Goal: Information Seeking & Learning: Check status

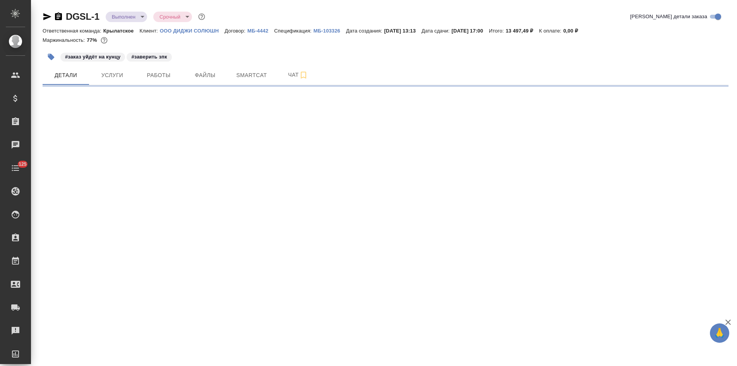
select select "RU"
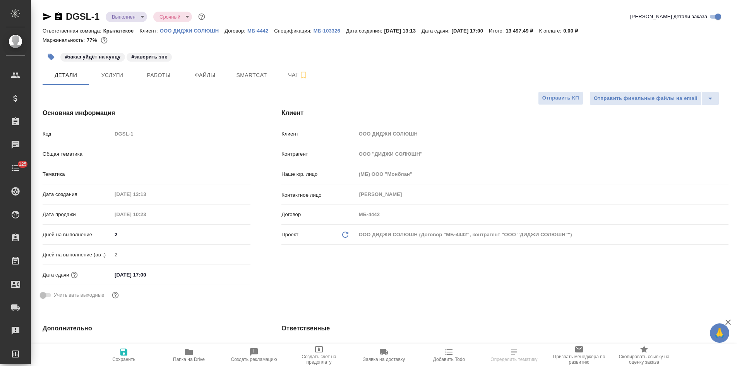
type textarea "x"
type input "Шаблонные документы"
type input "Тарабановская Анастасия"
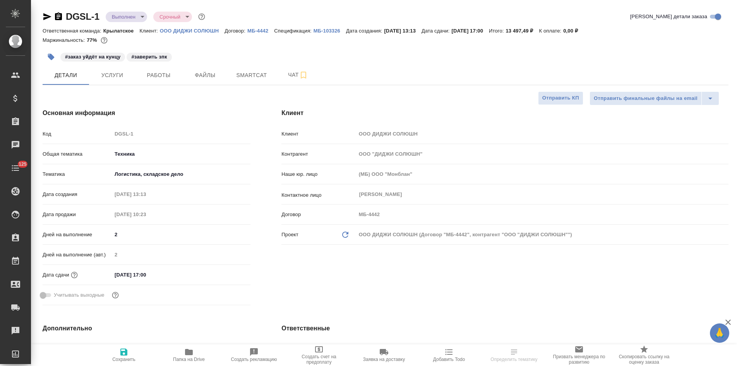
type input "Касаткина Александра"
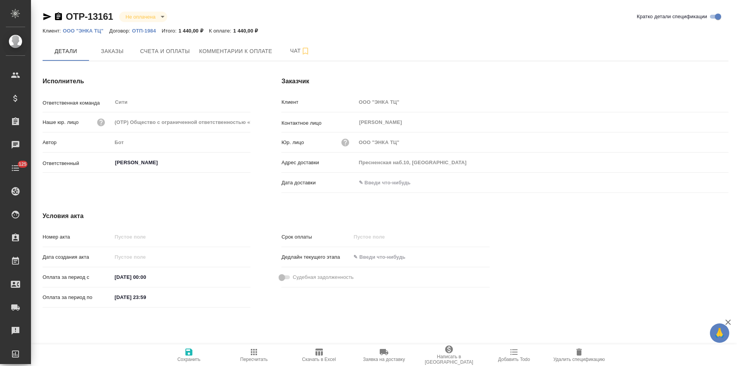
click at [56, 15] on icon "button" at bounding box center [58, 16] width 7 height 8
click at [173, 52] on span "Счета и оплаты" at bounding box center [165, 51] width 50 height 10
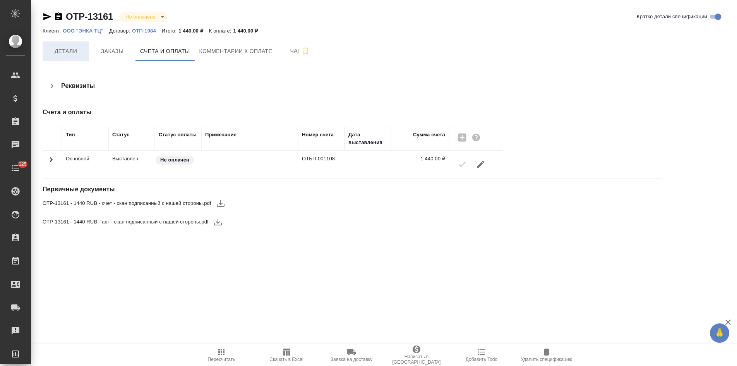
click at [70, 55] on span "Детали" at bounding box center [65, 51] width 37 height 10
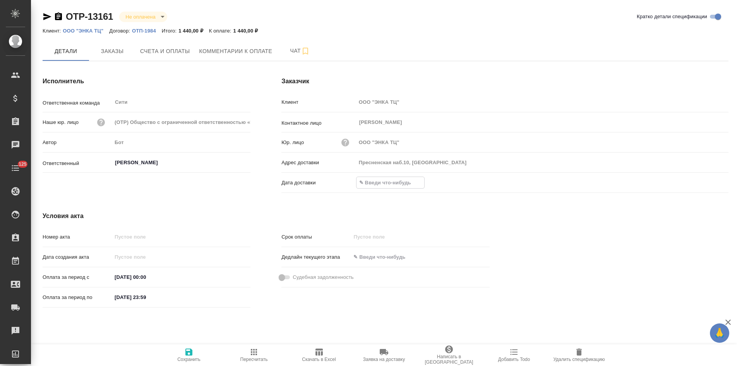
click at [387, 184] on input "text" at bounding box center [390, 182] width 68 height 11
click at [707, 182] on icon "button" at bounding box center [705, 182] width 9 height 9
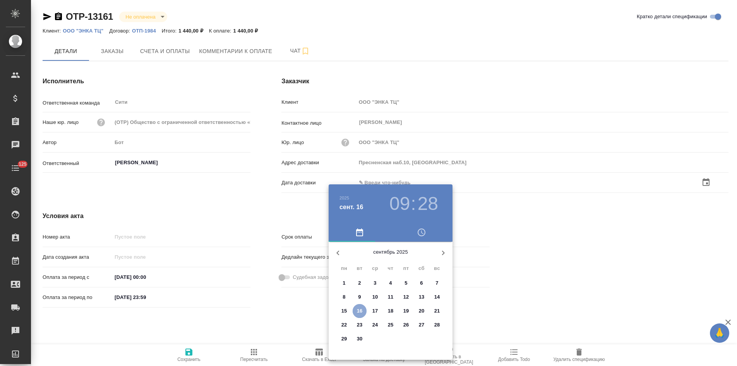
click at [358, 307] on p "16" at bounding box center [360, 311] width 6 height 8
type input "16.09.2025 09:28"
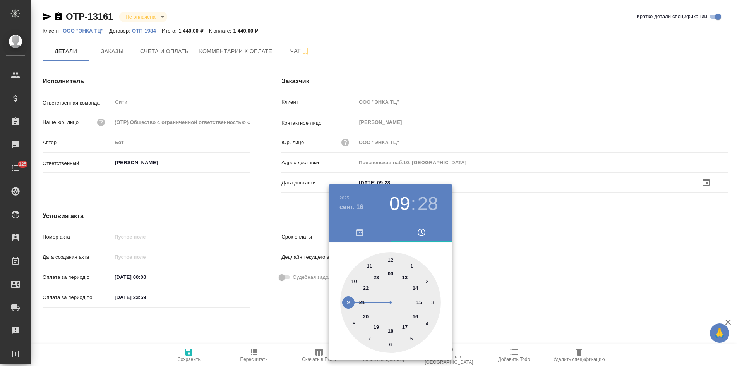
click at [285, 312] on div at bounding box center [368, 183] width 737 height 366
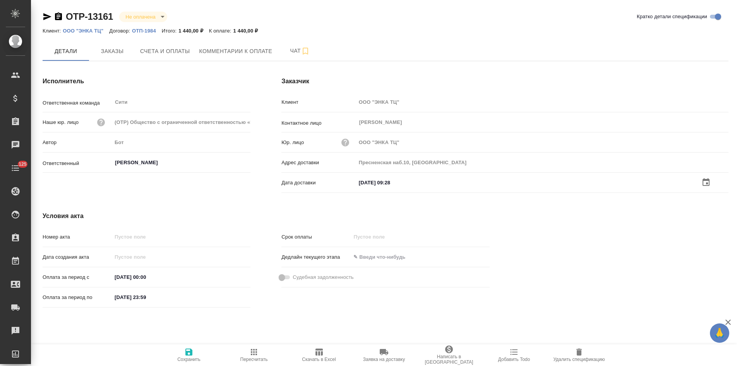
click at [187, 351] on icon "button" at bounding box center [188, 351] width 7 height 7
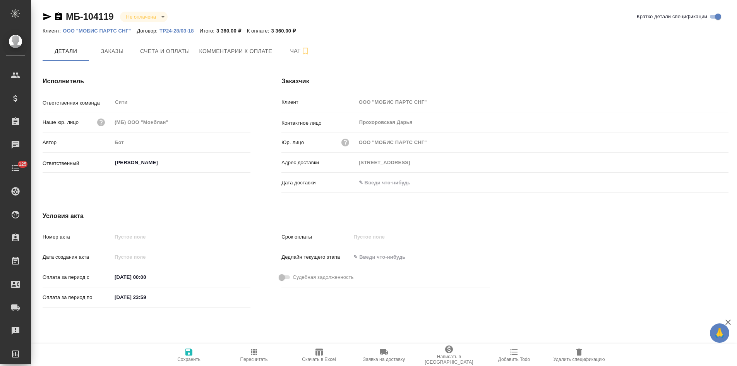
click at [180, 30] on p "ТР24-28/03-18" at bounding box center [179, 31] width 40 height 6
click at [58, 18] on icon "button" at bounding box center [58, 16] width 9 height 9
click at [180, 32] on p "ТР24-28/03-18" at bounding box center [179, 31] width 40 height 6
click at [180, 55] on span "Счета и оплаты" at bounding box center [165, 51] width 50 height 10
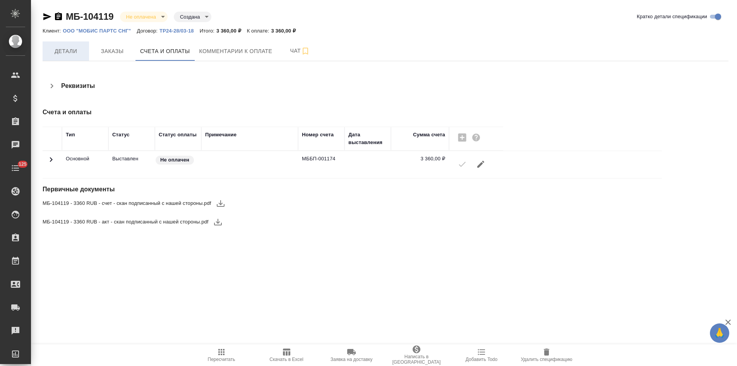
click at [65, 54] on span "Детали" at bounding box center [65, 51] width 37 height 10
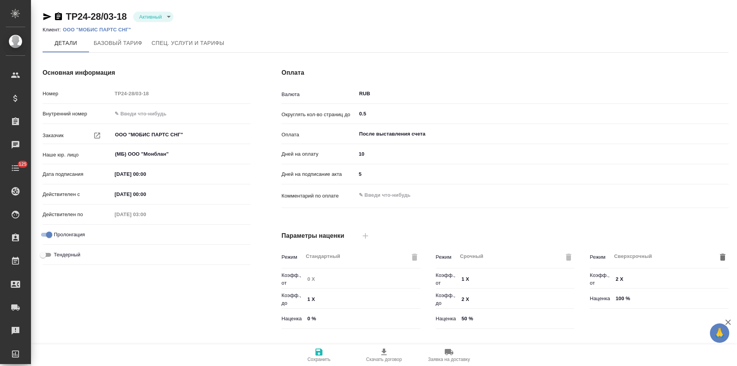
type input "Новый, 2022 (руб.)"
type input "Стандартный шаблон - 30-70-100 - ВЫБЕРИ МЕНЯ!"
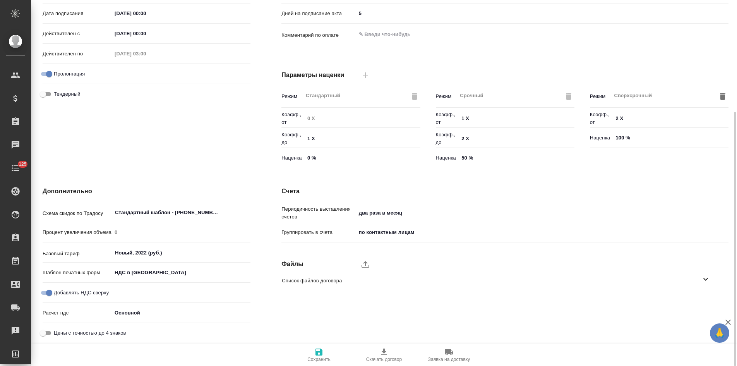
click at [704, 281] on icon at bounding box center [705, 278] width 9 height 9
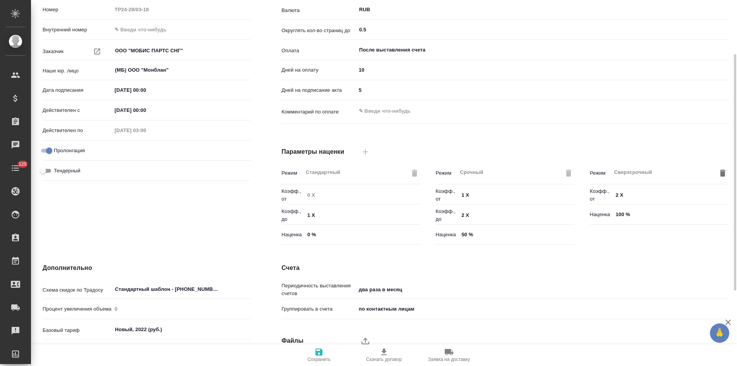
scroll to position [200, 0]
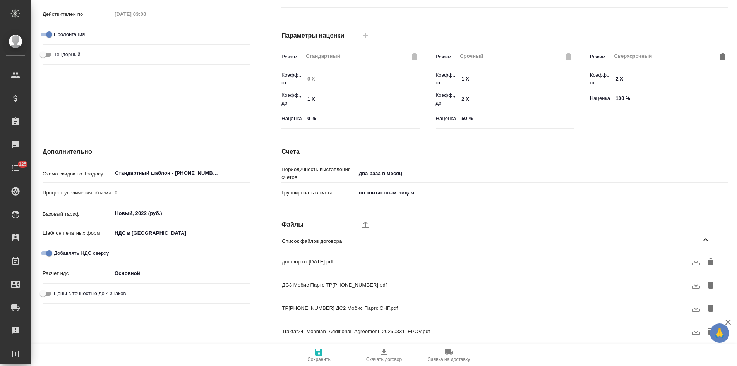
click at [693, 263] on icon "button" at bounding box center [695, 261] width 9 height 9
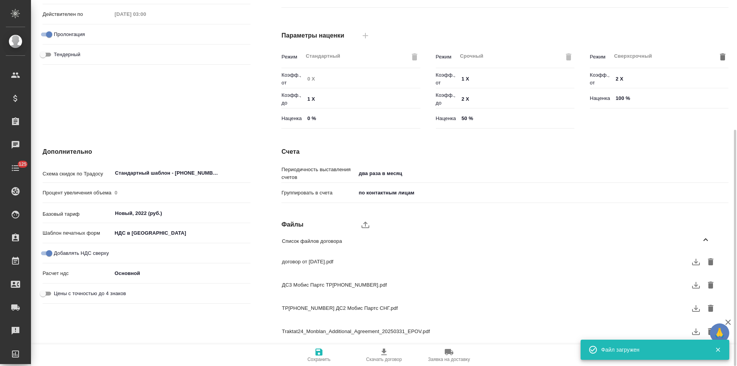
scroll to position [7, 0]
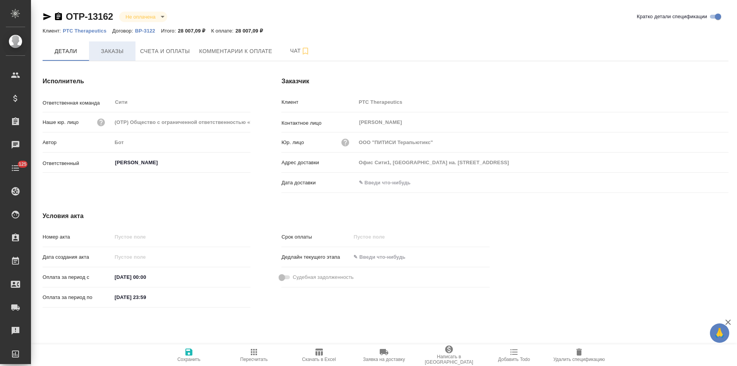
click at [108, 50] on span "Заказы" at bounding box center [112, 51] width 37 height 10
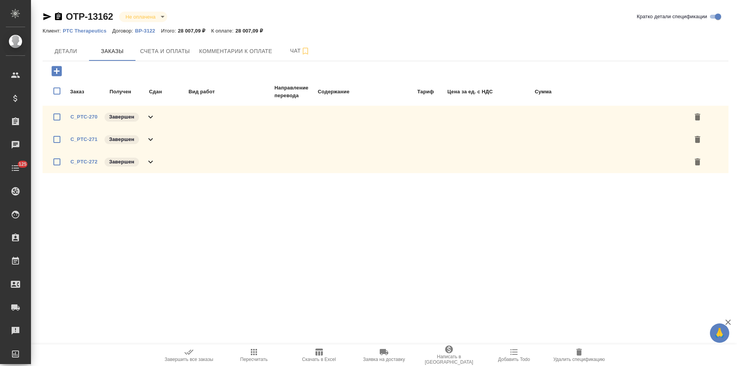
click at [155, 116] on icon at bounding box center [150, 116] width 9 height 9
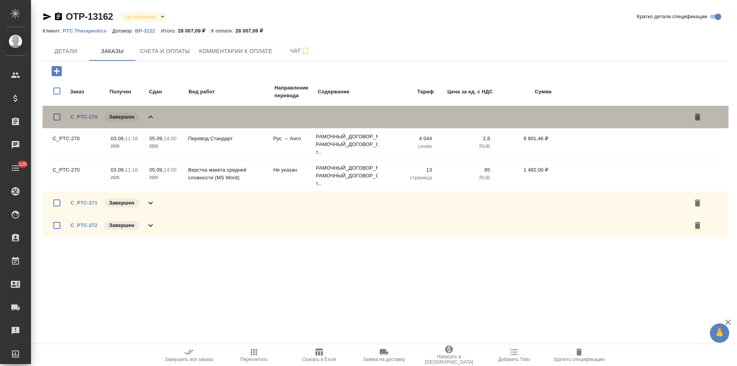
click at [155, 116] on icon at bounding box center [150, 116] width 9 height 9
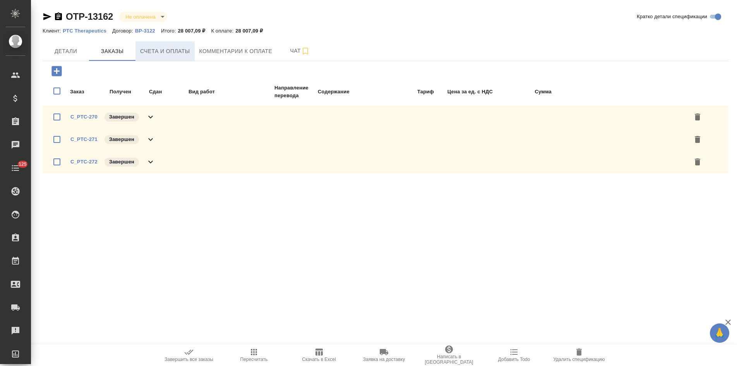
click at [166, 56] on span "Счета и оплаты" at bounding box center [165, 51] width 50 height 10
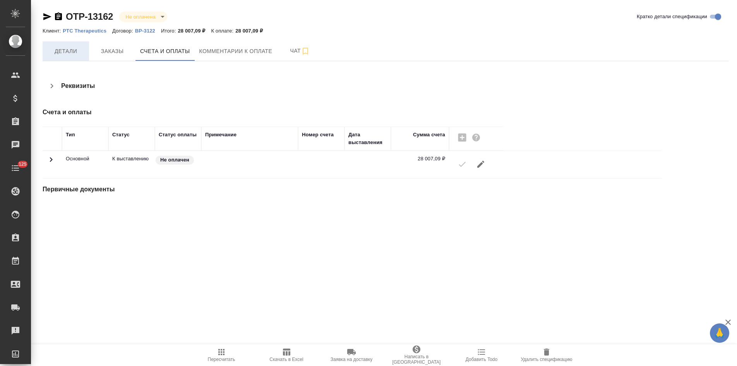
click at [73, 56] on span "Детали" at bounding box center [65, 51] width 37 height 10
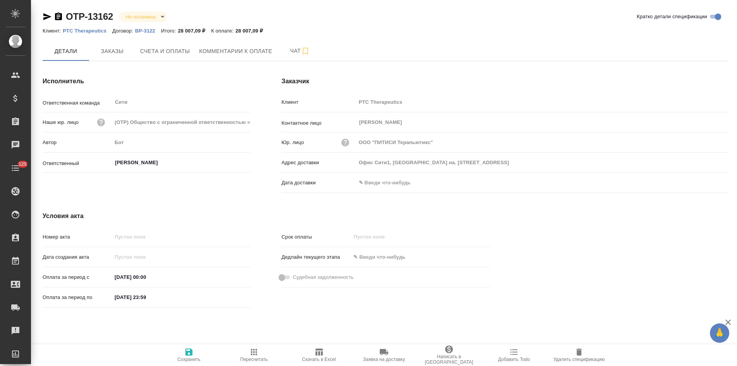
click at [142, 31] on p "ВР-3122" at bounding box center [148, 31] width 26 height 6
click at [58, 18] on icon "button" at bounding box center [58, 16] width 9 height 9
click at [163, 48] on span "Счета и оплаты" at bounding box center [165, 51] width 50 height 10
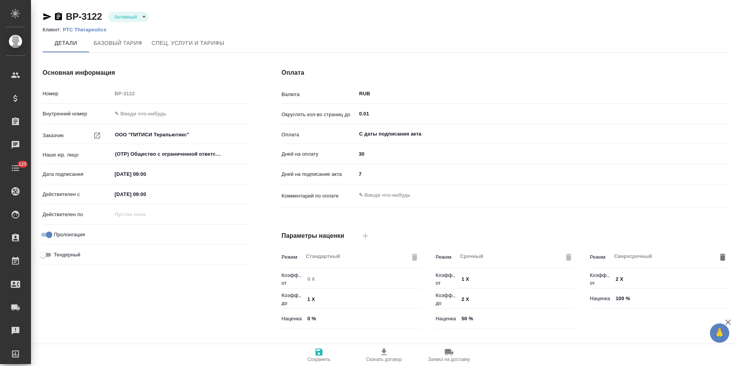
type input "1062 awatera + Marketing"
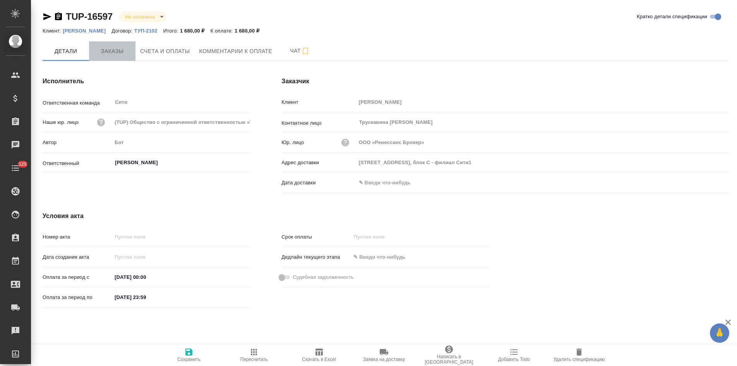
click at [111, 51] on span "Заказы" at bounding box center [112, 51] width 37 height 10
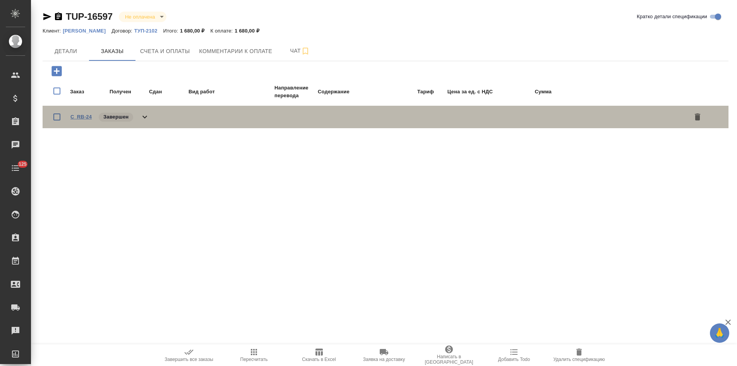
click at [86, 117] on link "C_RB-24" at bounding box center [80, 117] width 21 height 6
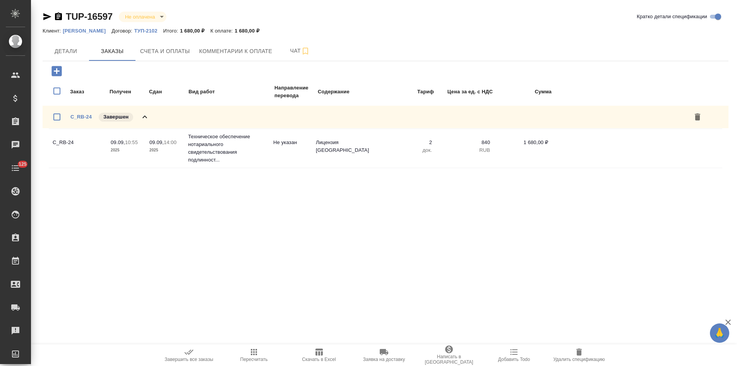
click at [98, 31] on p "Ренессанс Брокер" at bounding box center [87, 31] width 49 height 6
click at [144, 54] on span "Счета и оплаты" at bounding box center [165, 51] width 50 height 10
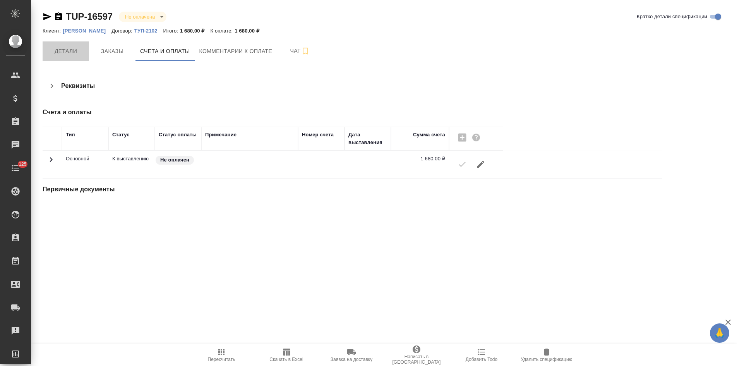
click at [57, 56] on button "Детали" at bounding box center [66, 50] width 46 height 19
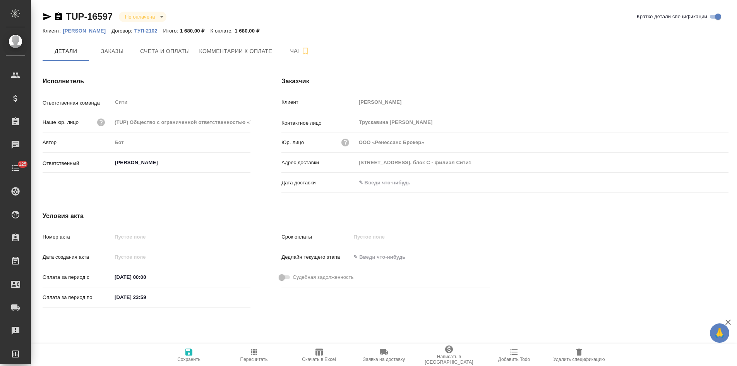
click at [59, 15] on icon "button" at bounding box center [58, 16] width 7 height 8
click at [146, 31] on p "ТУП-2102" at bounding box center [148, 31] width 29 height 6
click at [167, 55] on span "Счета и оплаты" at bounding box center [165, 51] width 50 height 10
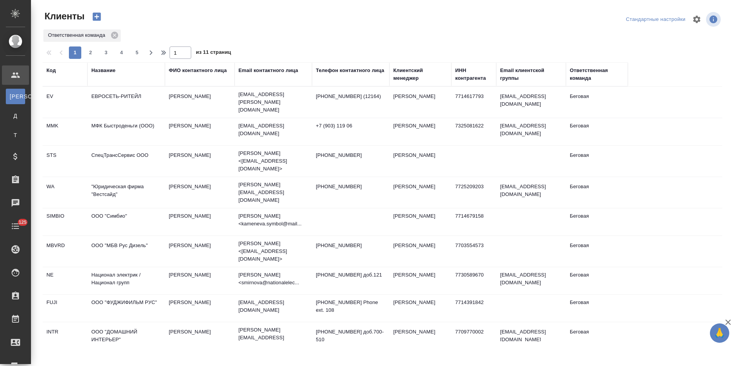
select select "RU"
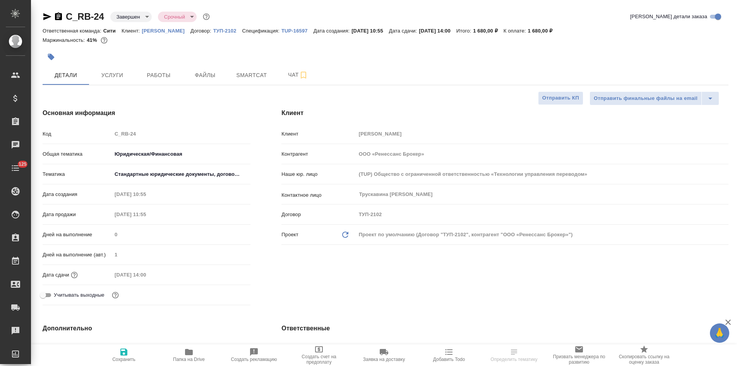
select select "RU"
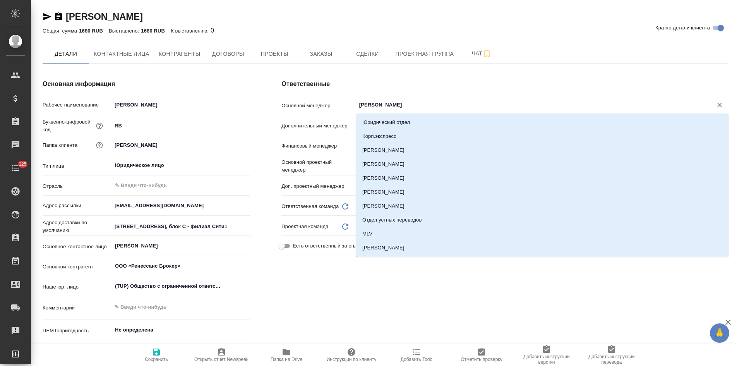
click at [491, 101] on input "[PERSON_NAME]" at bounding box center [529, 104] width 342 height 9
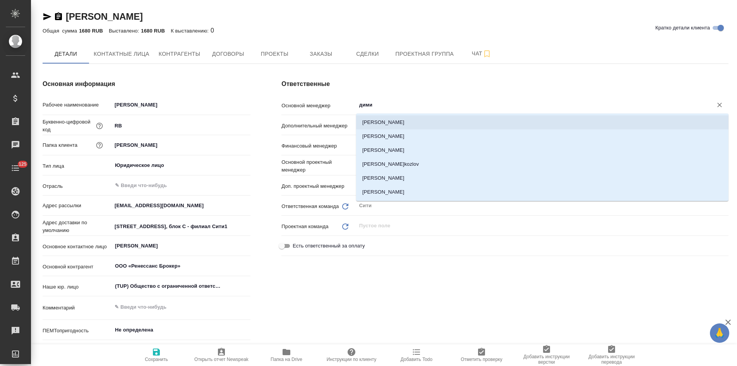
click at [477, 118] on li "[PERSON_NAME]" at bounding box center [542, 122] width 372 height 14
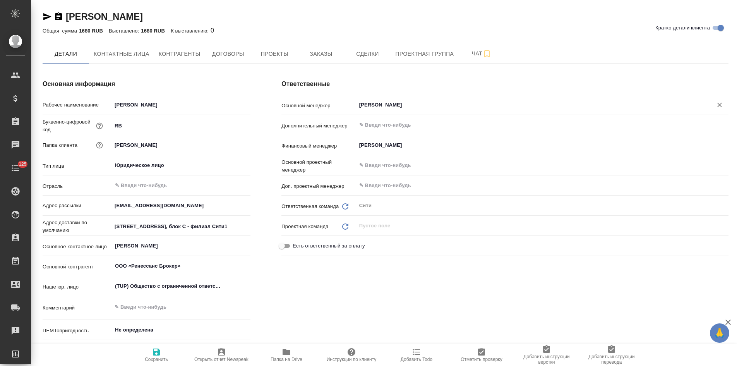
type input "[PERSON_NAME]"
click at [159, 354] on icon "button" at bounding box center [156, 351] width 7 height 7
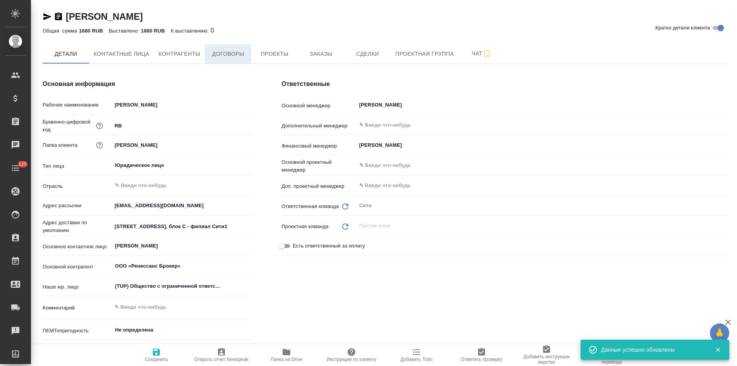
click at [238, 59] on button "Договоры" at bounding box center [228, 53] width 46 height 19
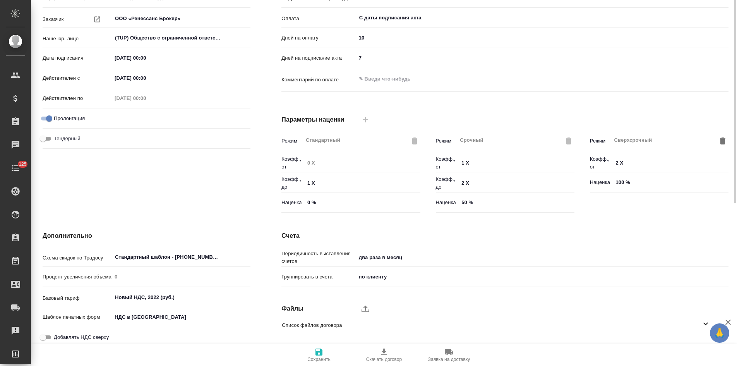
scroll to position [161, 0]
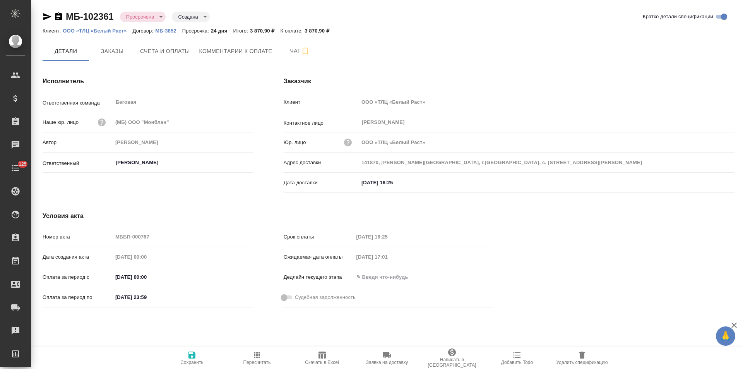
click at [58, 17] on icon "button" at bounding box center [58, 16] width 7 height 8
click at [238, 54] on span "Комментарии к оплате" at bounding box center [235, 51] width 73 height 10
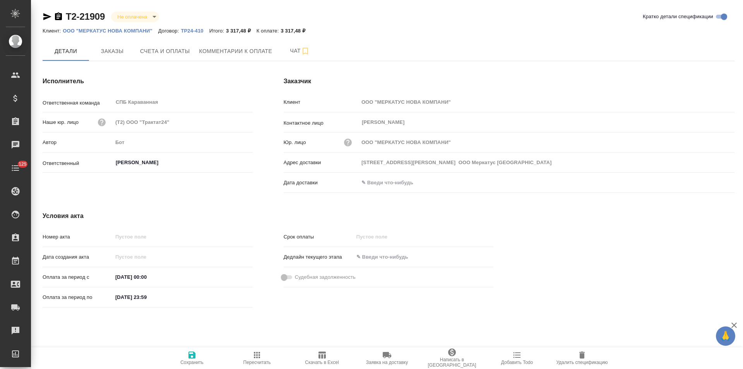
click at [129, 30] on p "ООО "МЕРКАТУС НОВА КОМПАНИ"" at bounding box center [111, 31] width 96 height 6
click at [60, 18] on icon "button" at bounding box center [58, 16] width 7 height 8
click at [180, 53] on span "Счета и оплаты" at bounding box center [165, 51] width 50 height 10
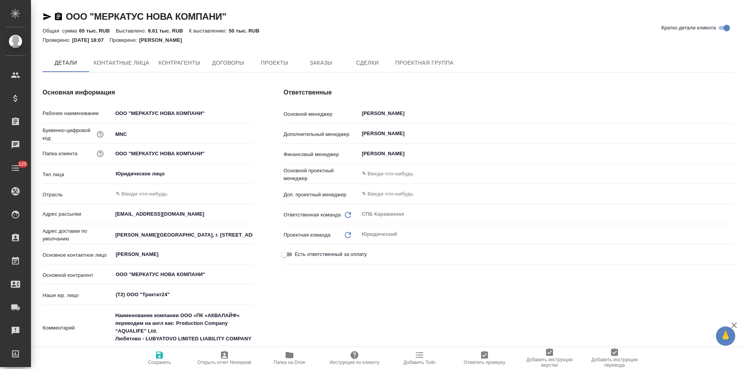
type textarea "x"
click at [311, 63] on span "Заказы" at bounding box center [320, 63] width 37 height 10
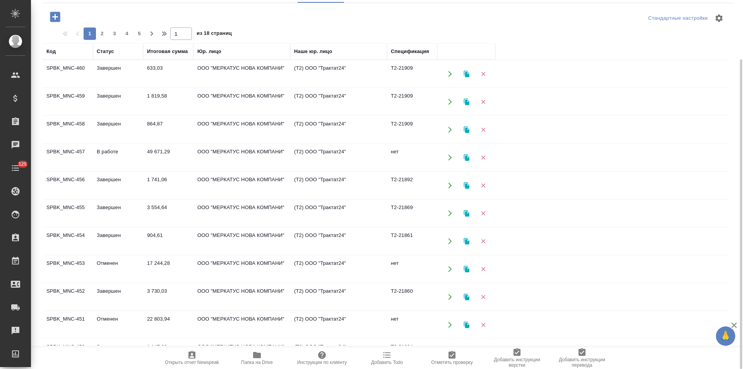
click at [417, 51] on div "Спецификация" at bounding box center [410, 52] width 38 height 8
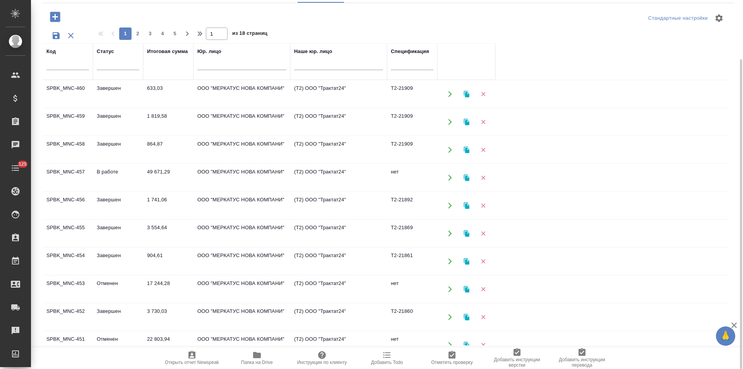
click at [416, 63] on input "text" at bounding box center [412, 65] width 43 height 10
click at [101, 50] on div "Статус" at bounding box center [105, 52] width 17 height 8
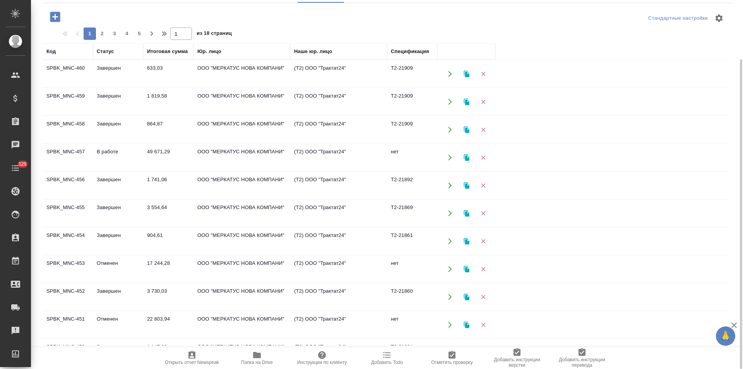
click at [105, 49] on div "Статус" at bounding box center [105, 52] width 17 height 8
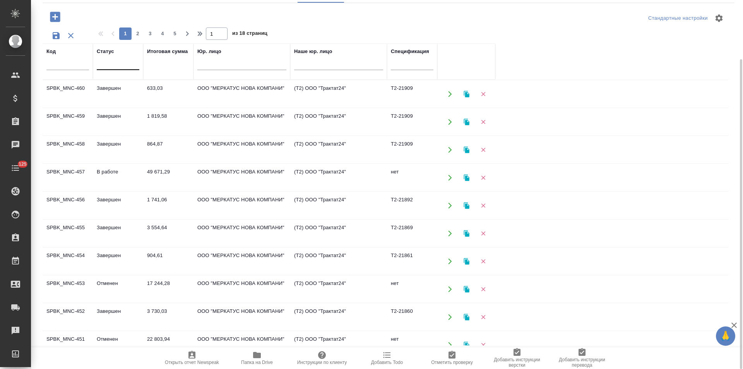
click at [116, 69] on div at bounding box center [118, 62] width 43 height 15
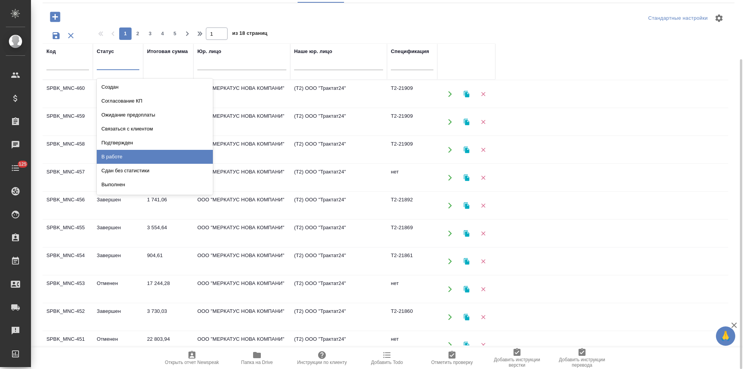
click at [118, 60] on div at bounding box center [118, 61] width 43 height 11
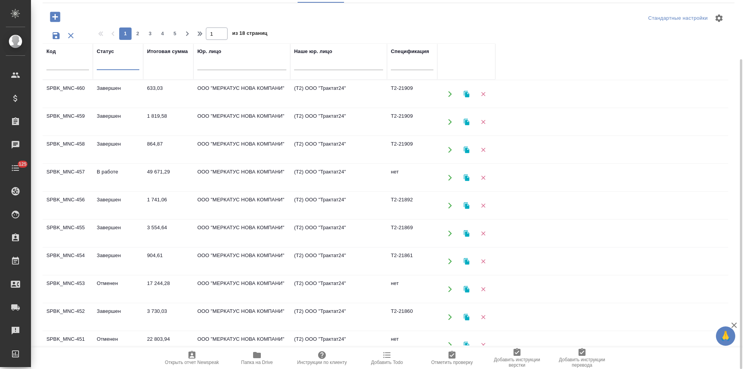
click at [116, 62] on div at bounding box center [118, 61] width 43 height 11
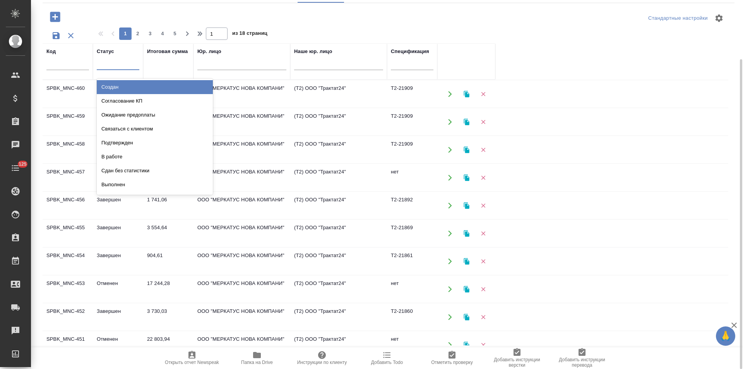
click at [109, 50] on div "Статус" at bounding box center [105, 52] width 17 height 8
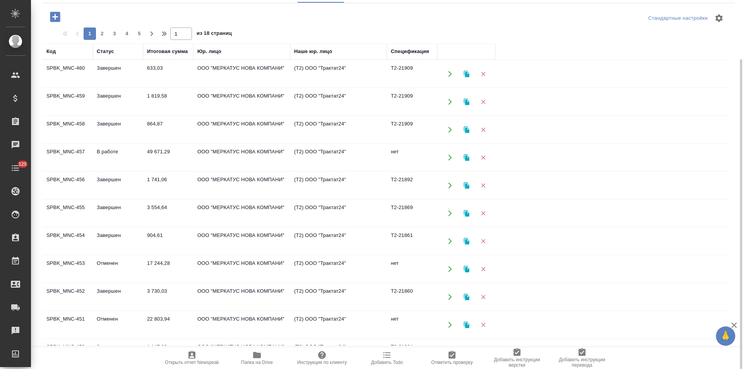
click at [103, 52] on div "Статус" at bounding box center [105, 52] width 17 height 8
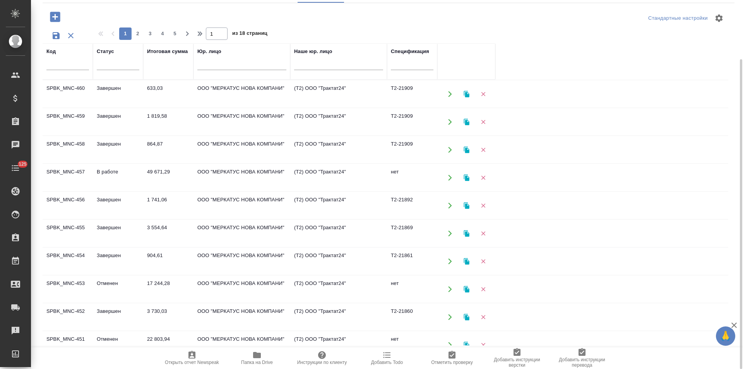
click at [103, 52] on div "Статус" at bounding box center [105, 52] width 17 height 8
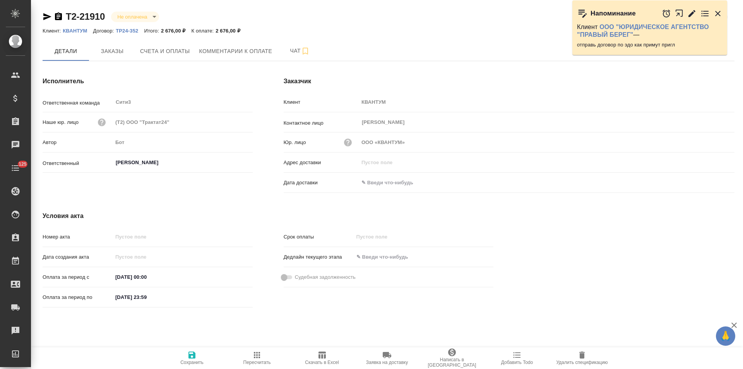
click at [134, 31] on p "ТР24-352" at bounding box center [130, 31] width 28 height 6
click at [692, 16] on icon "button" at bounding box center [691, 13] width 9 height 9
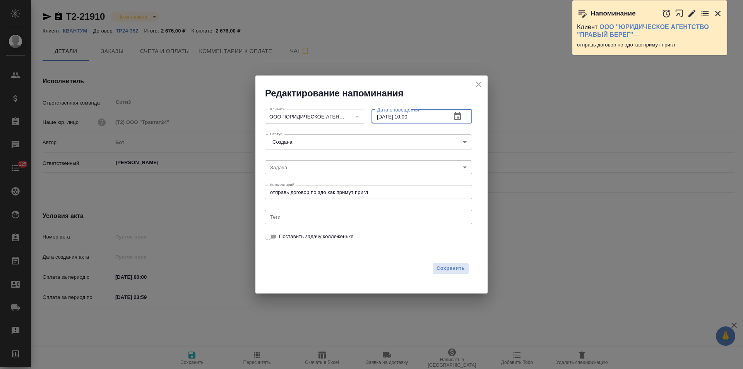
click at [383, 117] on input "16.09.2025 10:00" at bounding box center [408, 116] width 74 height 14
click at [409, 118] on input "17.09.2025 10:00" at bounding box center [408, 116] width 74 height 14
type input "17.09.2025 16:00"
click at [450, 270] on span "Сохранить" at bounding box center [450, 268] width 28 height 9
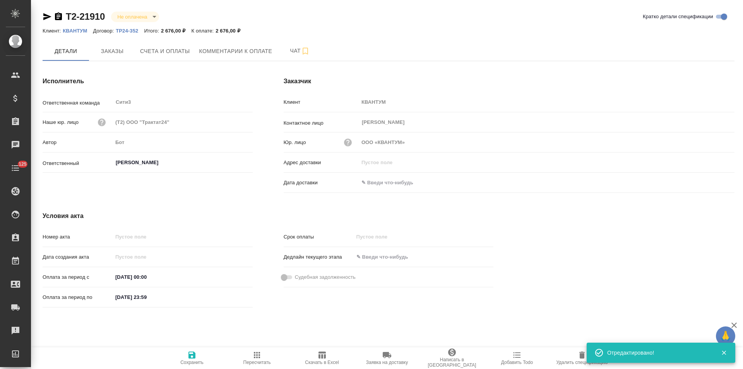
click at [60, 17] on icon "button" at bounding box center [58, 16] width 9 height 9
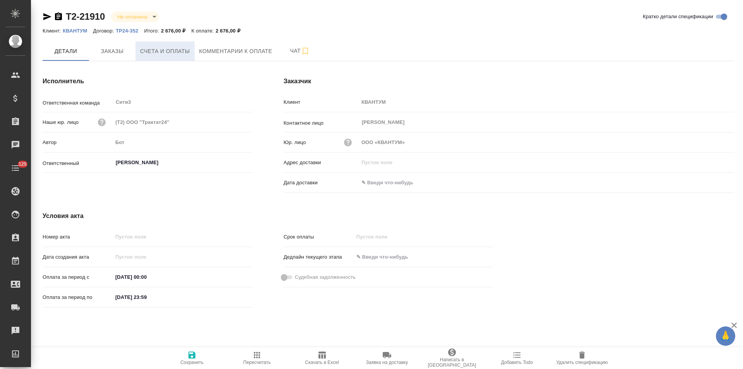
click at [166, 49] on span "Счета и оплаты" at bounding box center [165, 51] width 50 height 10
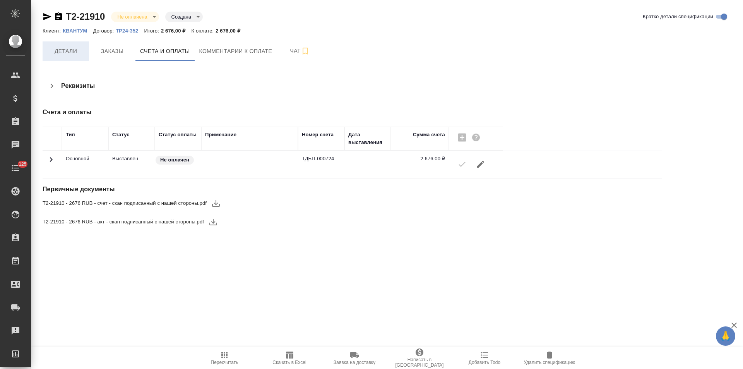
click at [75, 53] on span "Детали" at bounding box center [65, 51] width 37 height 10
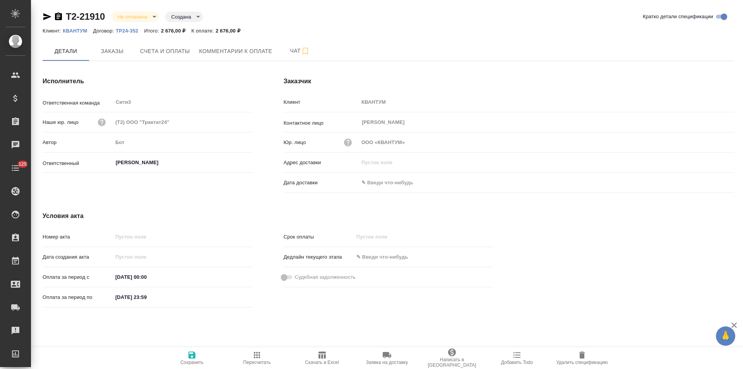
click at [380, 181] on input "text" at bounding box center [393, 182] width 68 height 11
click at [714, 182] on icon "button" at bounding box center [711, 182] width 9 height 9
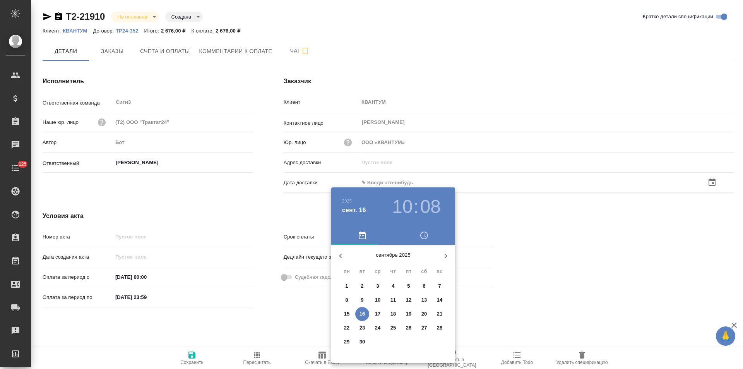
click at [362, 313] on p "16" at bounding box center [362, 314] width 6 height 8
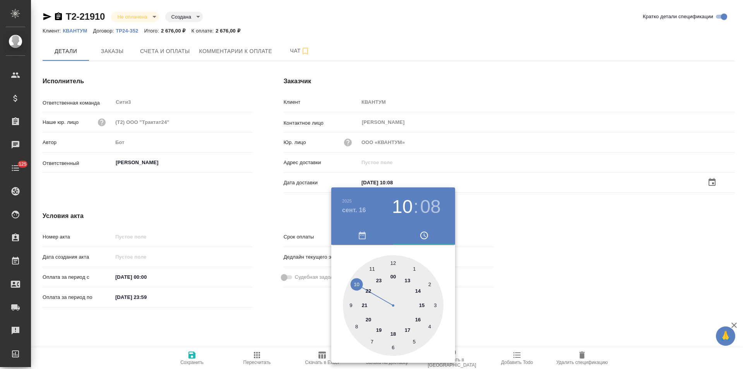
type input "16.09.2025 10:08"
click at [276, 337] on div at bounding box center [371, 184] width 743 height 369
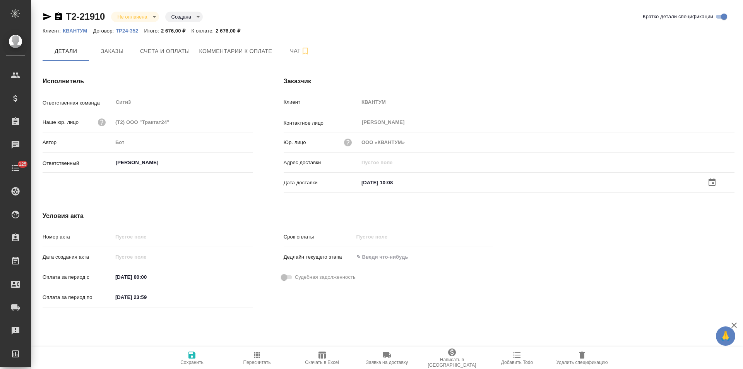
click at [198, 355] on span "Сохранить" at bounding box center [192, 357] width 56 height 15
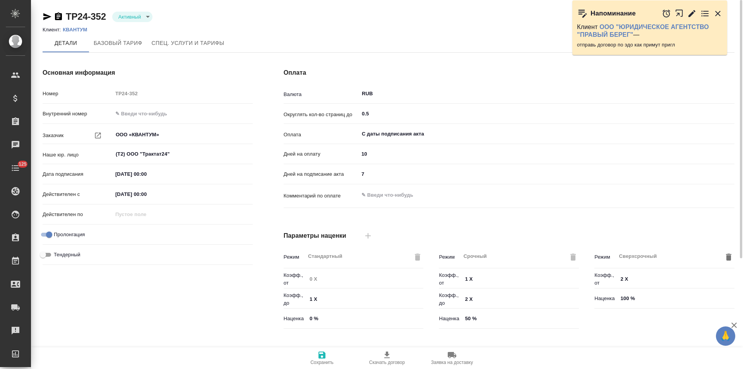
scroll to position [157, 0]
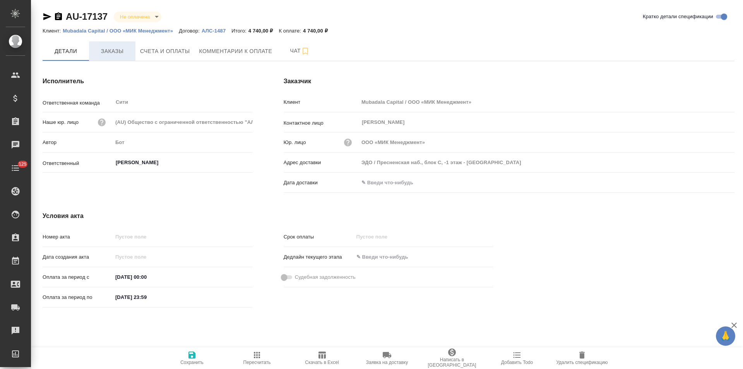
click at [118, 52] on span "Заказы" at bounding box center [112, 51] width 37 height 10
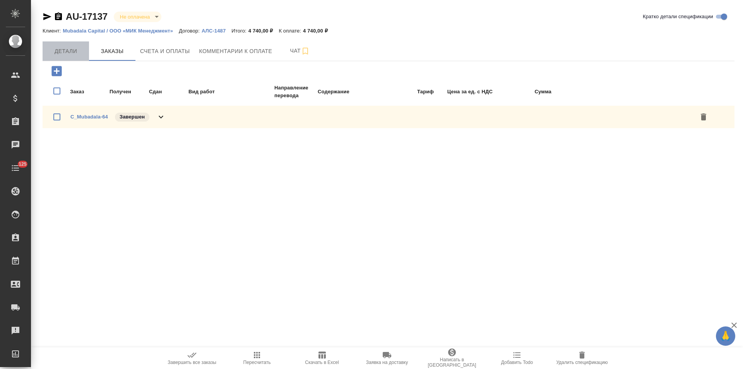
click at [67, 53] on span "Детали" at bounding box center [65, 51] width 37 height 10
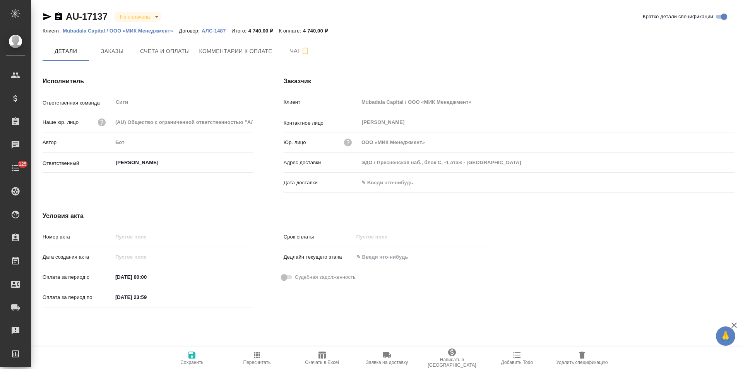
click at [215, 31] on p "АЛС-1487" at bounding box center [217, 31] width 30 height 6
click at [60, 16] on icon "button" at bounding box center [58, 16] width 7 height 8
click at [178, 51] on span "Счета и оплаты" at bounding box center [165, 51] width 50 height 10
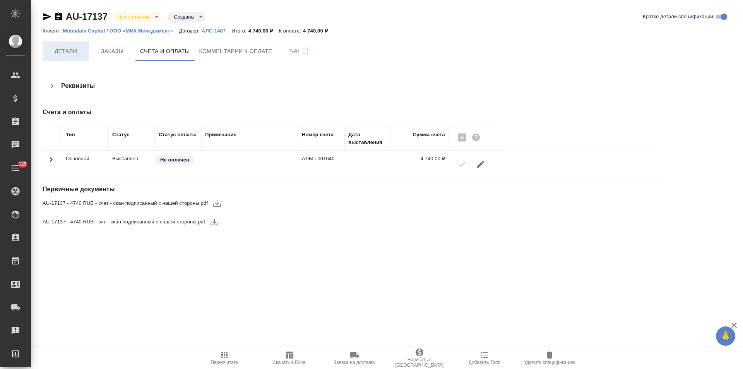
click at [72, 53] on span "Детали" at bounding box center [65, 51] width 37 height 10
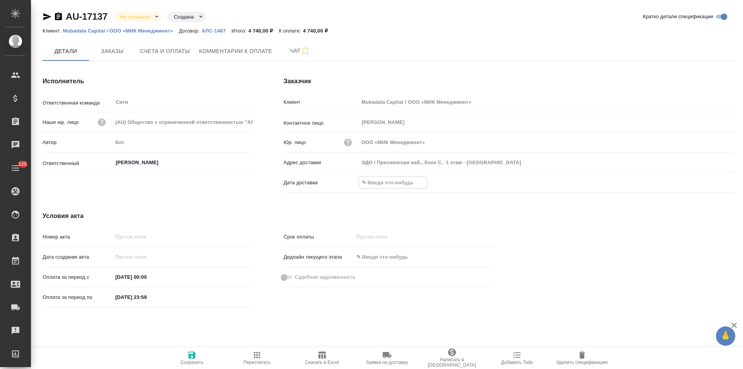
click at [402, 185] on input "text" at bounding box center [393, 182] width 68 height 11
click at [716, 180] on icon "button" at bounding box center [711, 182] width 9 height 9
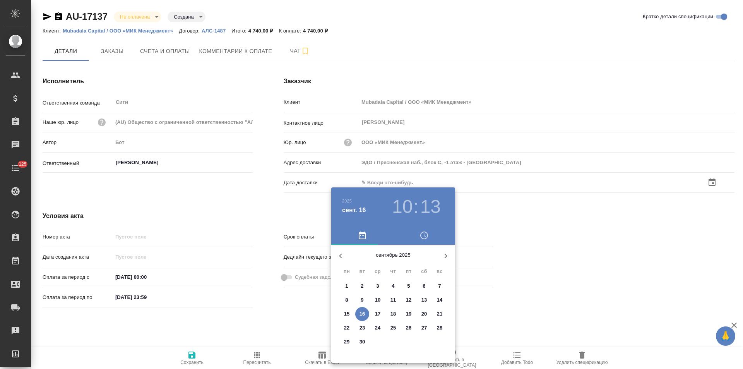
click at [362, 315] on p "16" at bounding box center [362, 314] width 6 height 8
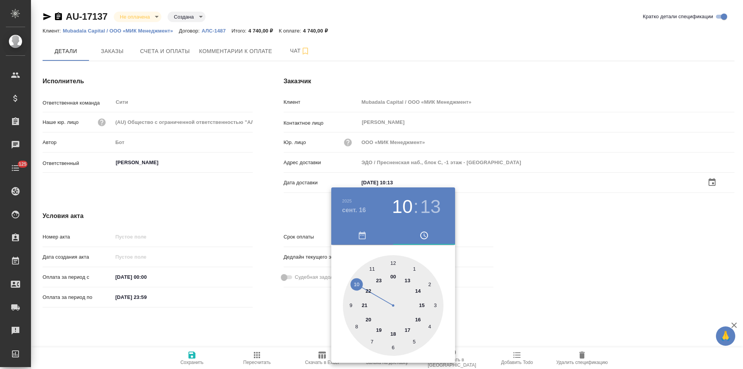
type input "16.09.2025 10:13"
click at [288, 317] on div at bounding box center [371, 184] width 743 height 369
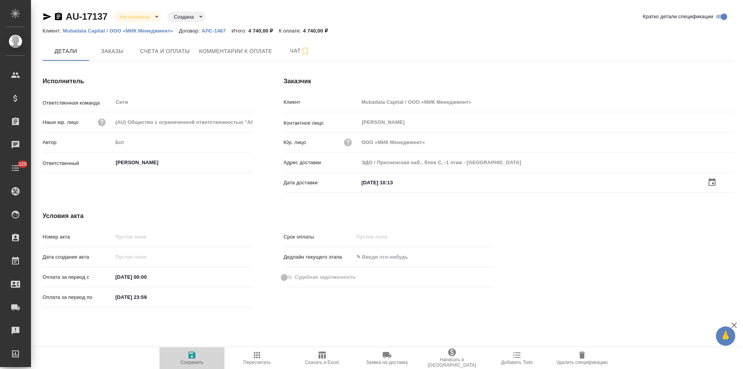
click at [190, 358] on icon "button" at bounding box center [191, 354] width 7 height 7
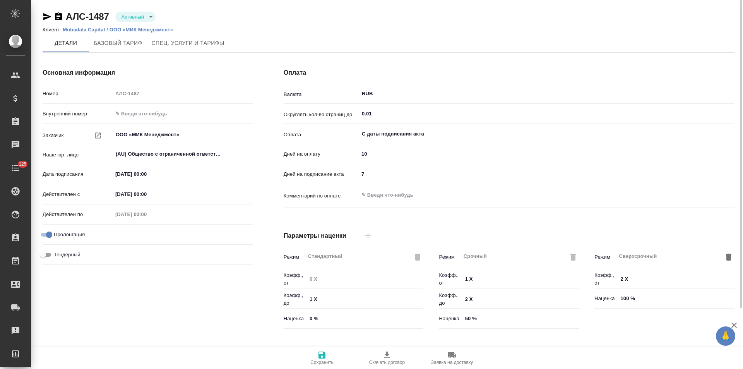
type input "1062 awatera"
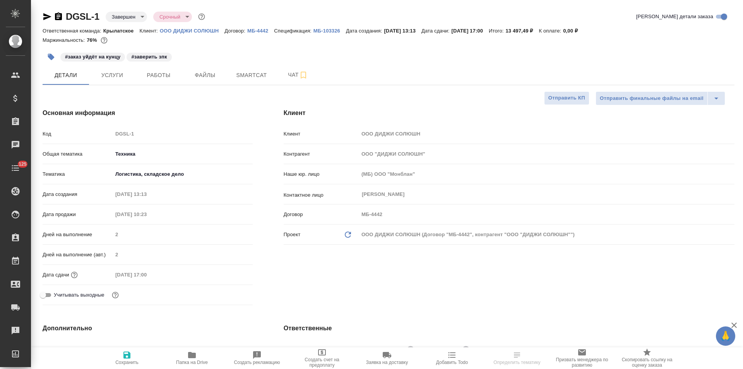
select select "RU"
type textarea "x"
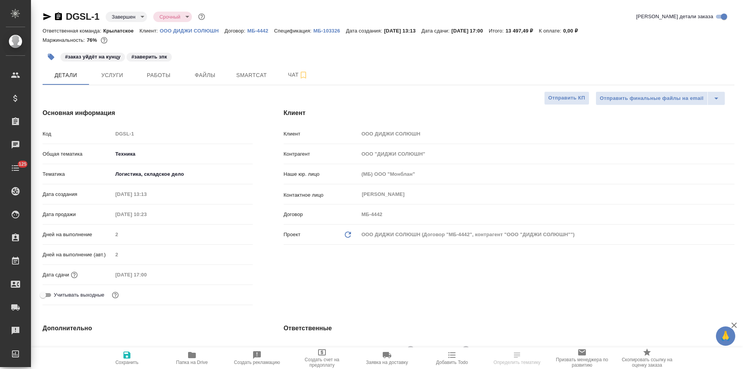
type textarea "x"
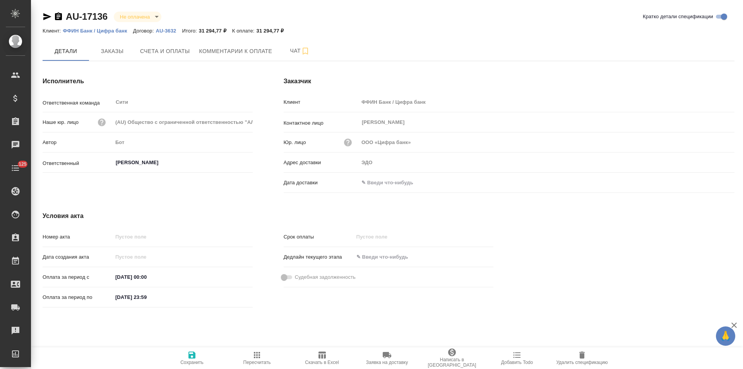
click at [60, 15] on icon "button" at bounding box center [58, 16] width 7 height 8
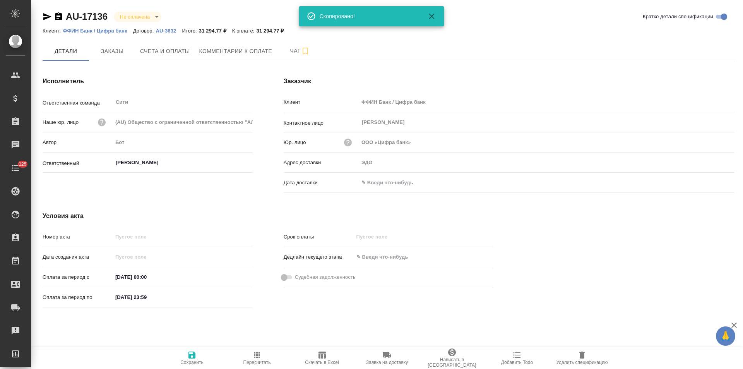
click at [167, 29] on p "AU-3632" at bounding box center [169, 31] width 26 height 6
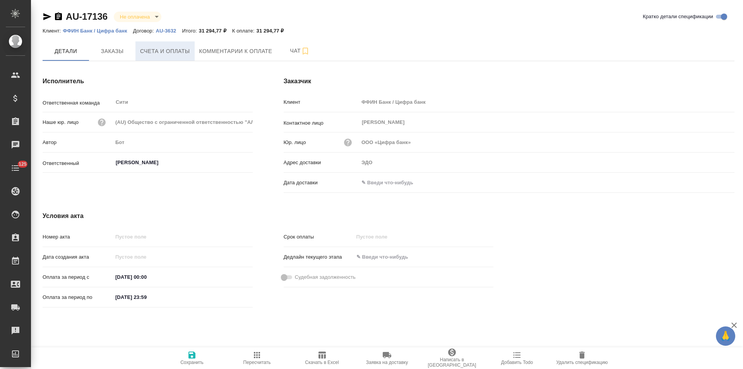
click at [183, 51] on span "Счета и оплаты" at bounding box center [165, 51] width 50 height 10
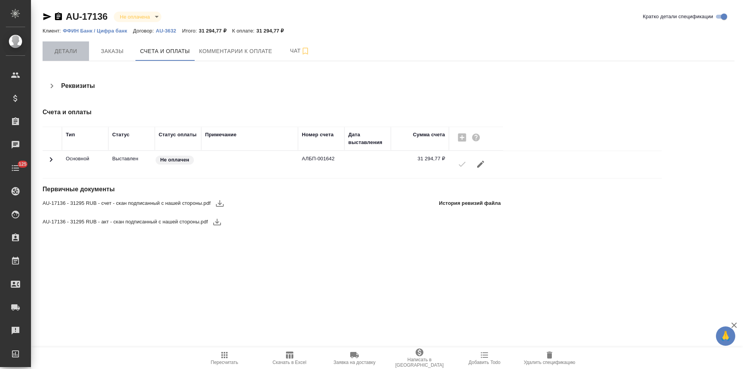
click at [66, 54] on span "Детали" at bounding box center [65, 51] width 37 height 10
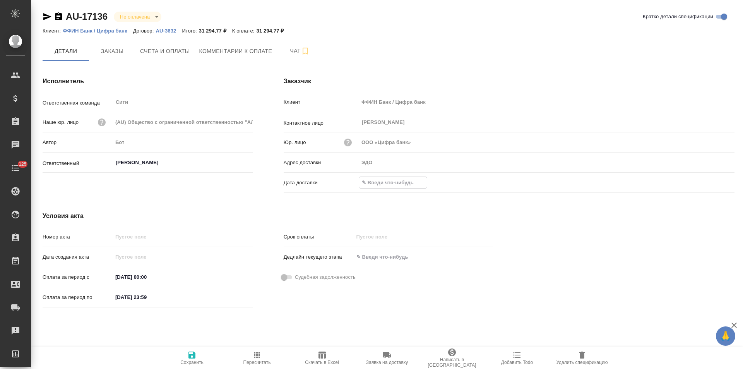
click at [390, 180] on input "text" at bounding box center [393, 182] width 68 height 11
click at [712, 176] on div "Дата доставки" at bounding box center [509, 183] width 451 height 14
click at [710, 181] on icon "button" at bounding box center [711, 182] width 9 height 9
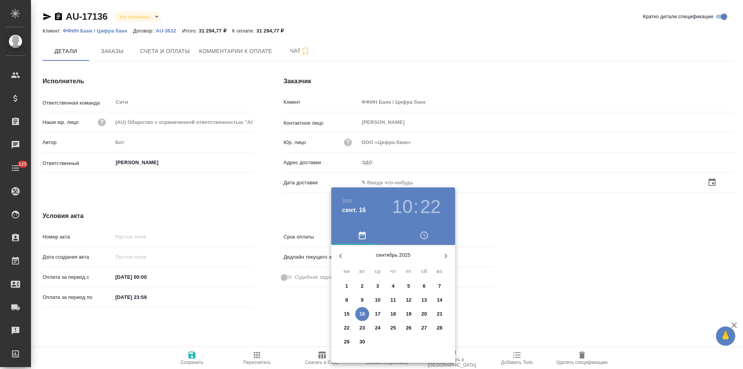
click at [365, 314] on p "16" at bounding box center [362, 314] width 6 height 8
type input "[DATE] 10:22"
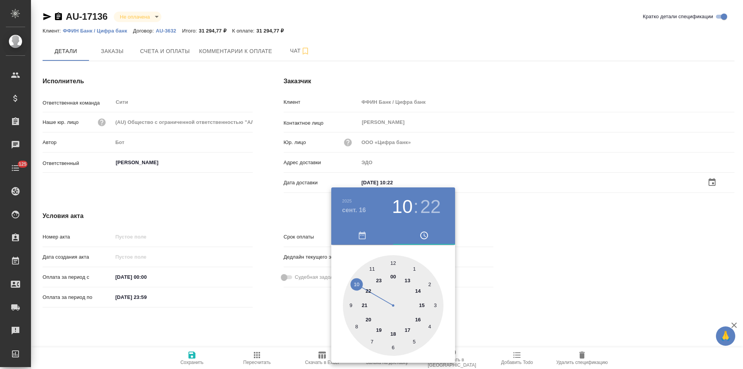
click at [300, 319] on div at bounding box center [371, 184] width 743 height 369
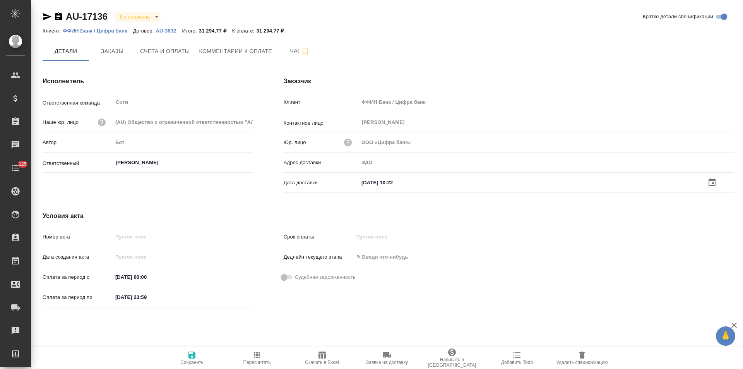
click at [188, 358] on icon "button" at bounding box center [191, 354] width 9 height 9
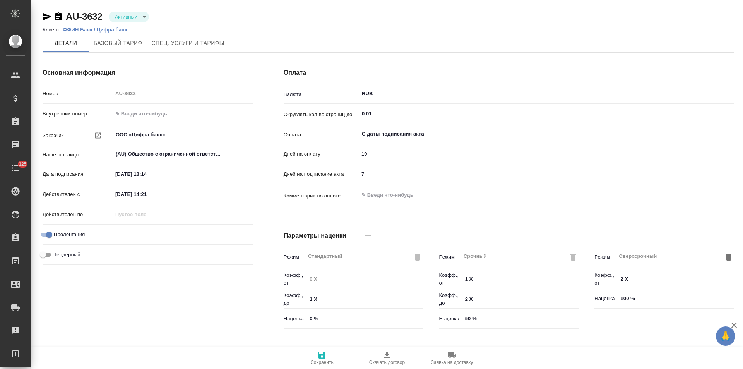
type input "Базовый ТП 2025"
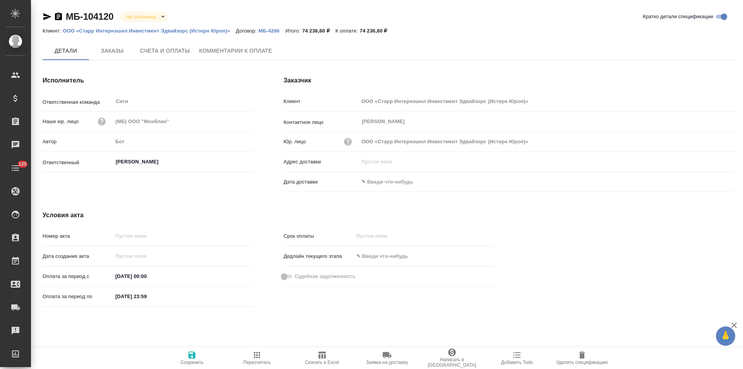
type input "[PERSON_NAME]"
click at [265, 32] on p "МБ-4266" at bounding box center [271, 31] width 27 height 6
click at [59, 18] on icon "button" at bounding box center [58, 16] width 7 height 8
click at [181, 51] on span "Счета и оплаты" at bounding box center [165, 51] width 50 height 10
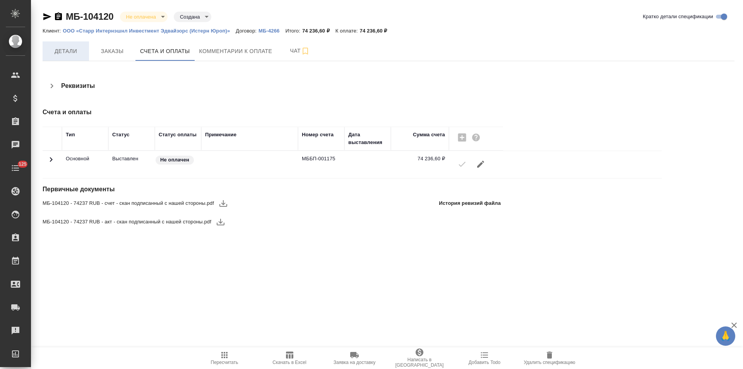
click at [66, 54] on span "Детали" at bounding box center [65, 51] width 37 height 10
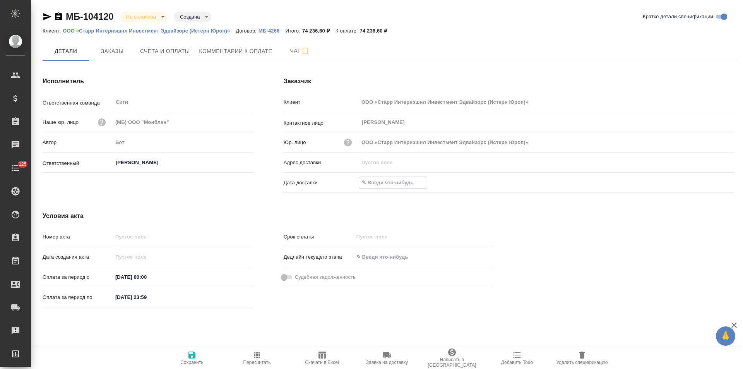
click at [407, 183] on input "text" at bounding box center [393, 182] width 68 height 11
click at [711, 182] on icon "button" at bounding box center [711, 181] width 9 height 9
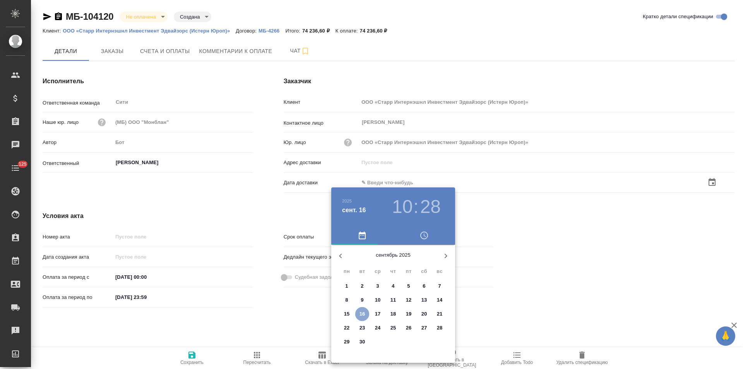
click at [362, 313] on p "16" at bounding box center [362, 314] width 6 height 8
type input "16.09.2025 10:28"
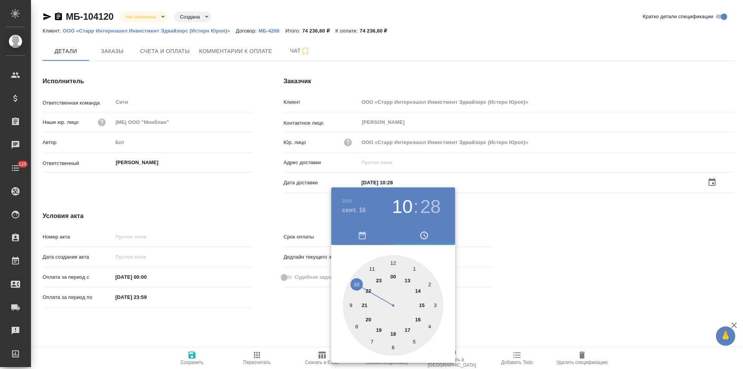
click at [286, 313] on div at bounding box center [371, 184] width 743 height 369
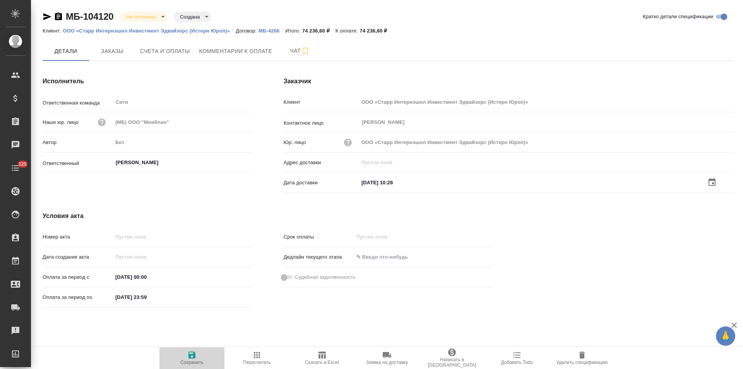
click at [192, 358] on icon "button" at bounding box center [191, 354] width 7 height 7
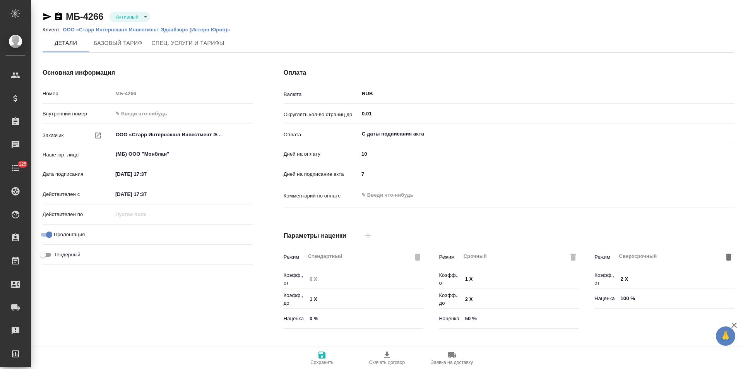
type input "Базовый ТП 2025"
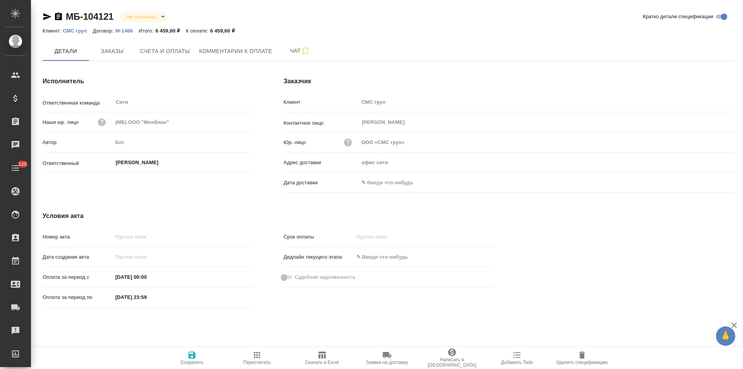
click at [128, 31] on p "М-1466" at bounding box center [126, 31] width 23 height 6
click at [60, 17] on icon "button" at bounding box center [58, 16] width 7 height 8
click at [170, 56] on button "Счета и оплаты" at bounding box center [164, 50] width 59 height 19
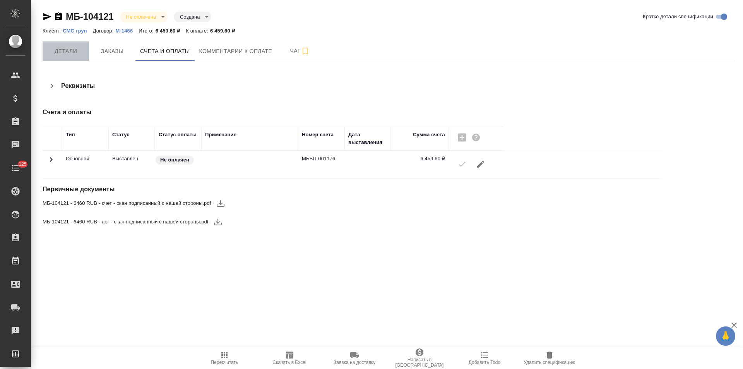
click at [81, 54] on span "Детали" at bounding box center [65, 51] width 37 height 10
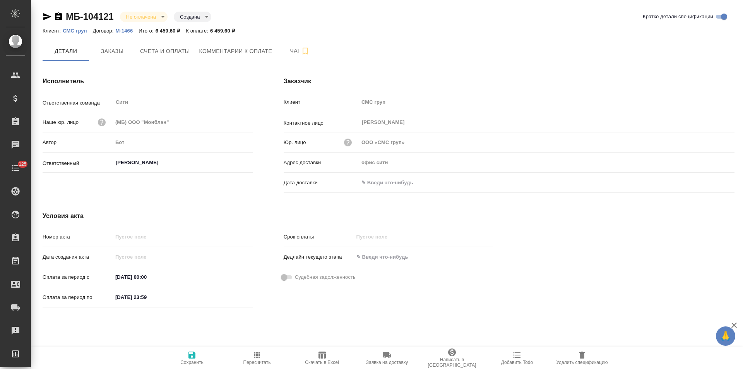
click at [399, 180] on input "text" at bounding box center [393, 182] width 68 height 11
click at [713, 177] on icon "button" at bounding box center [711, 181] width 9 height 9
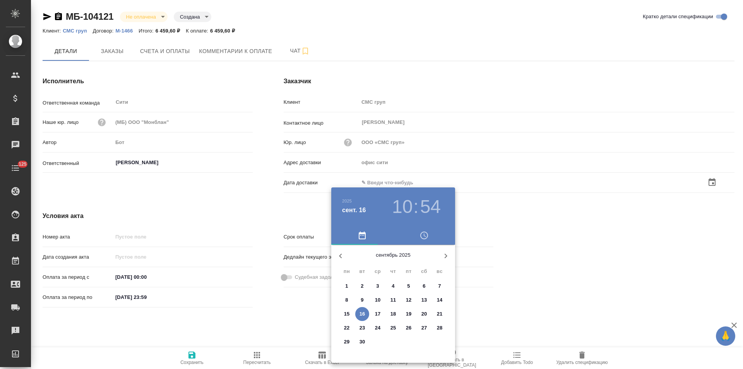
click at [359, 312] on p "16" at bounding box center [362, 314] width 6 height 8
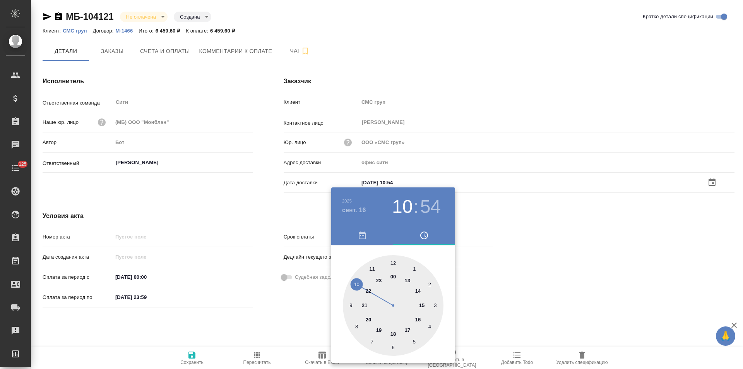
type input "16.09.2025 10:54"
click at [277, 328] on div at bounding box center [371, 184] width 743 height 369
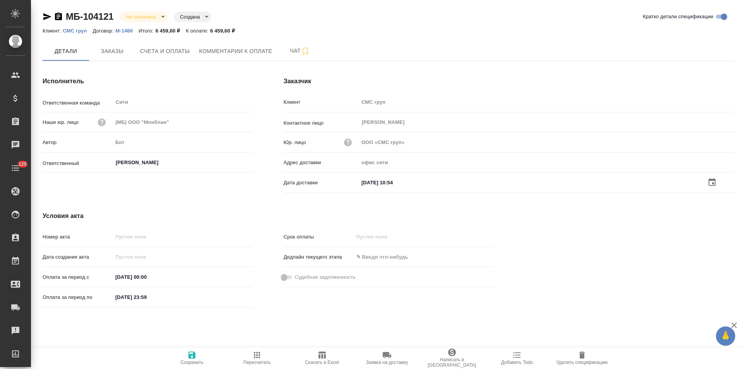
click at [186, 358] on span "Сохранить" at bounding box center [192, 357] width 56 height 15
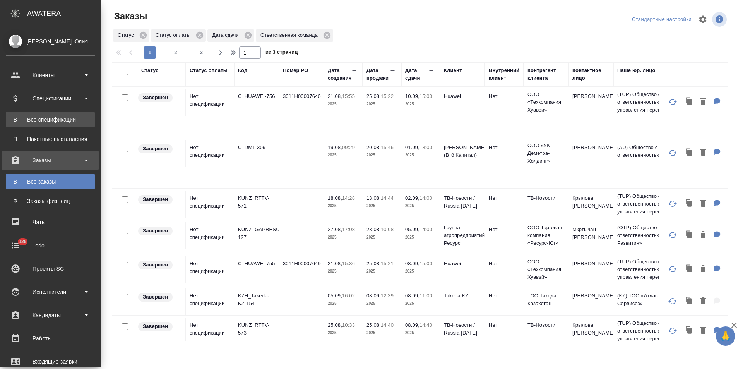
click at [64, 121] on div "Все спецификации" at bounding box center [50, 120] width 81 height 8
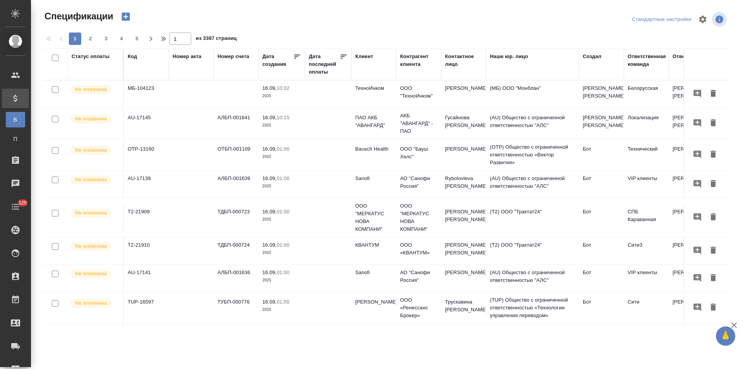
click at [133, 58] on div "Код" at bounding box center [132, 57] width 9 height 8
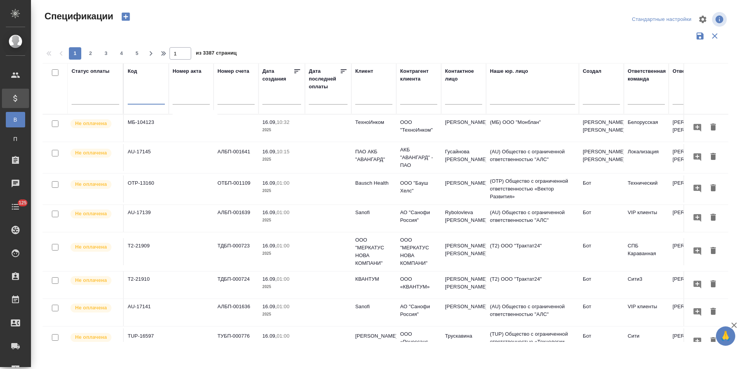
click at [144, 99] on input "text" at bounding box center [146, 99] width 37 height 10
paste input "OTP-12230"
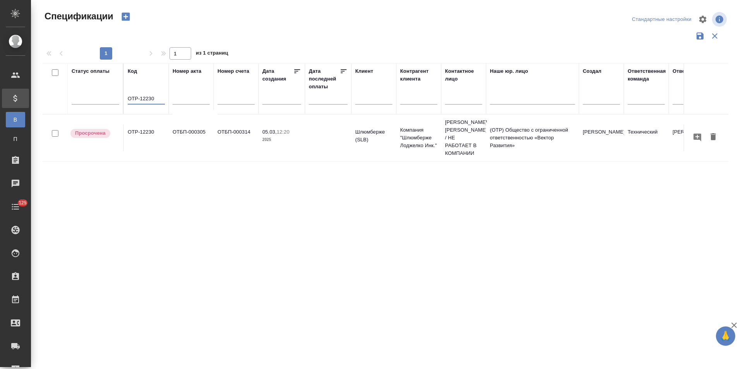
type input "OTP-12230"
click at [327, 137] on td at bounding box center [328, 137] width 46 height 27
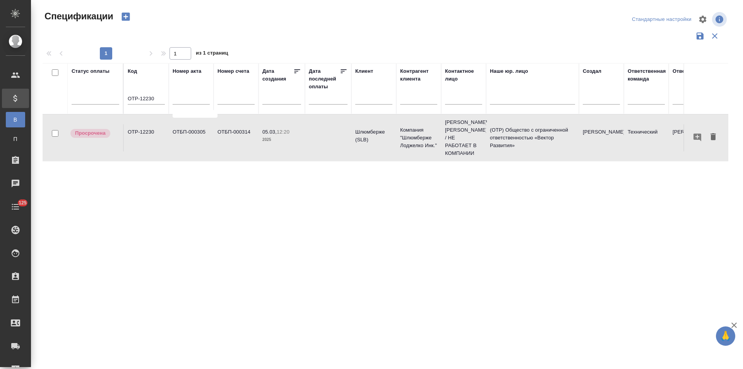
click at [327, 137] on td at bounding box center [328, 137] width 46 height 27
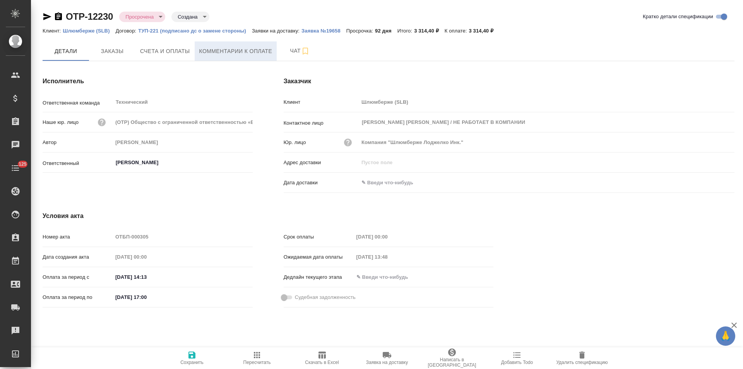
click at [239, 54] on span "Комментарии к оплате" at bounding box center [235, 51] width 73 height 10
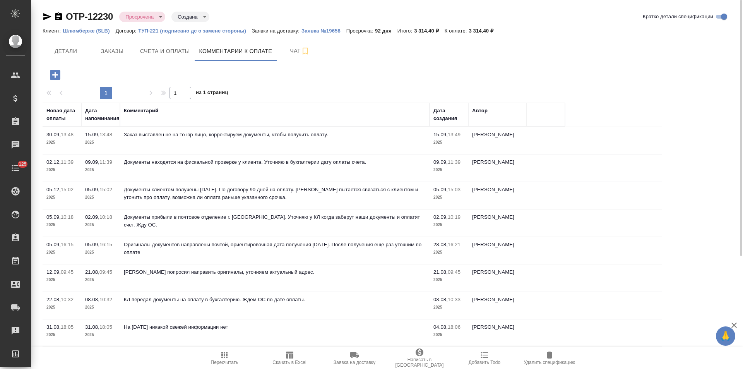
click at [102, 31] on p "Шлюмберже (SLB)" at bounding box center [89, 31] width 53 height 6
click at [155, 58] on button "Счета и оплаты" at bounding box center [164, 50] width 59 height 19
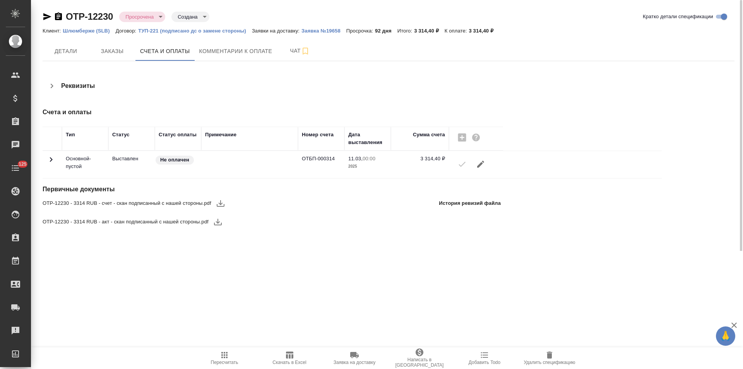
click at [214, 224] on icon "button" at bounding box center [218, 222] width 8 height 7
click at [219, 204] on icon "button" at bounding box center [220, 202] width 9 height 9
click at [52, 89] on icon "button" at bounding box center [51, 85] width 9 height 9
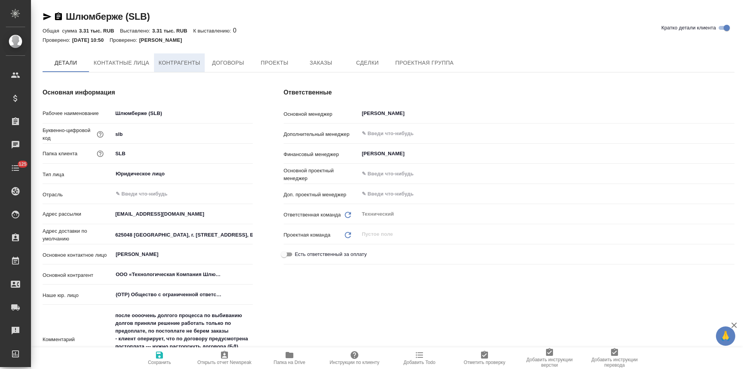
type textarea "x"
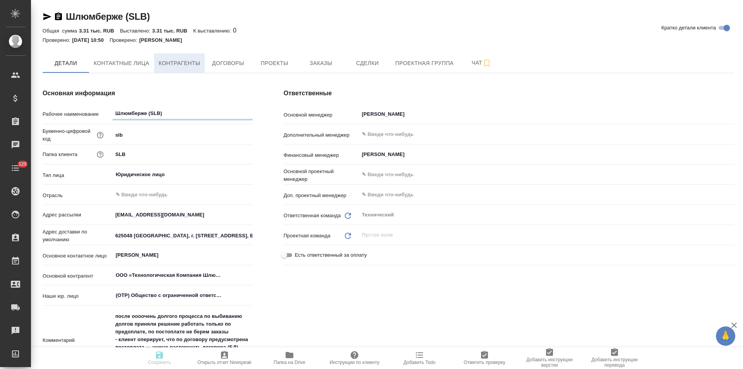
type textarea "x"
click at [184, 65] on span "Контрагенты" at bounding box center [180, 63] width 42 height 10
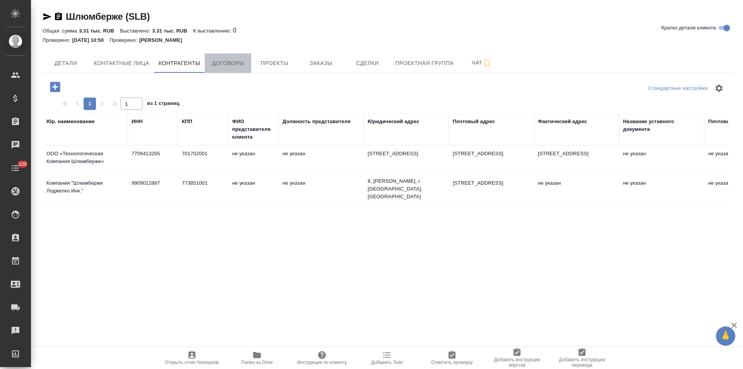
click at [239, 65] on span "Договоры" at bounding box center [227, 63] width 37 height 10
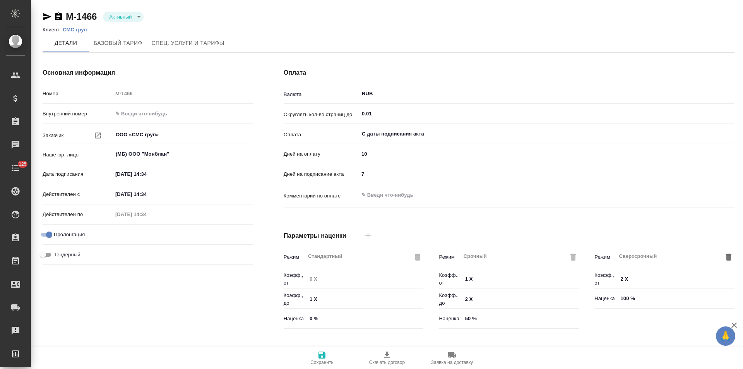
type input "ТП оптимальный Филиалы"
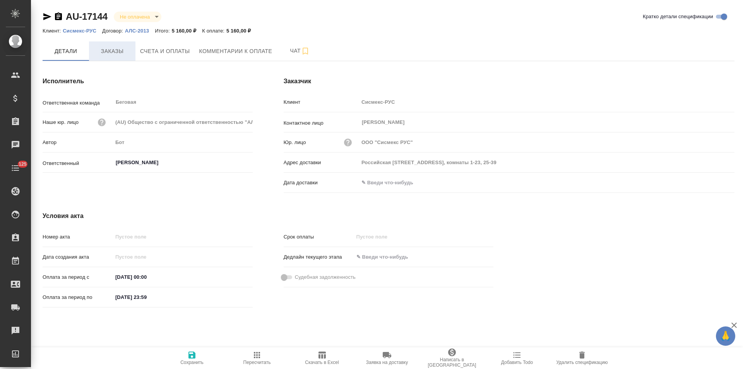
click at [123, 56] on button "Заказы" at bounding box center [112, 50] width 46 height 19
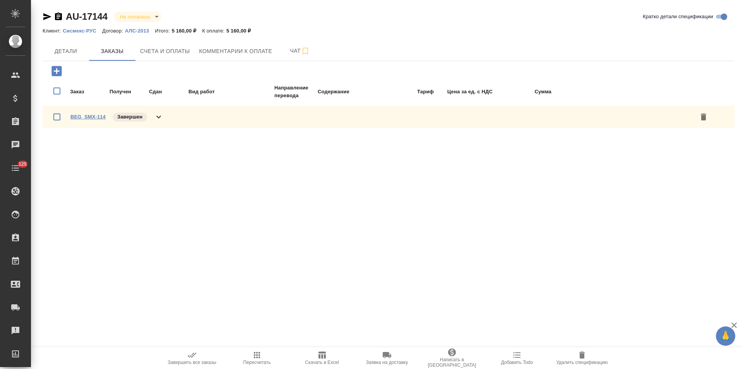
click at [95, 117] on link "BEG_SMX-114" at bounding box center [87, 117] width 35 height 6
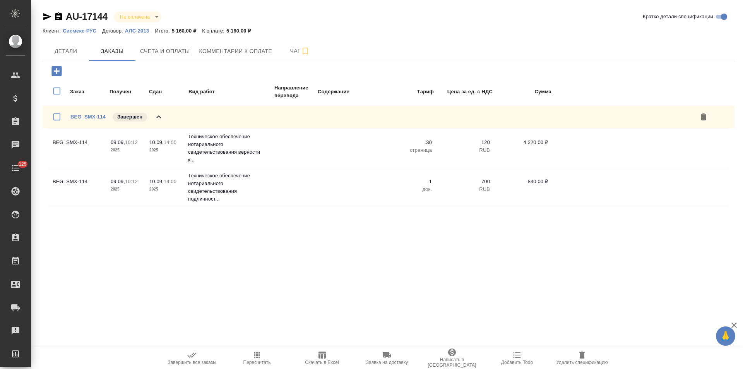
click at [88, 30] on p "Сисмекс-РУС" at bounding box center [82, 31] width 39 height 6
click at [87, 29] on p "Сисмекс-РУС" at bounding box center [82, 31] width 39 height 6
click at [135, 32] on p "АЛС-2013" at bounding box center [140, 31] width 30 height 6
click at [75, 51] on span "Детали" at bounding box center [65, 51] width 37 height 10
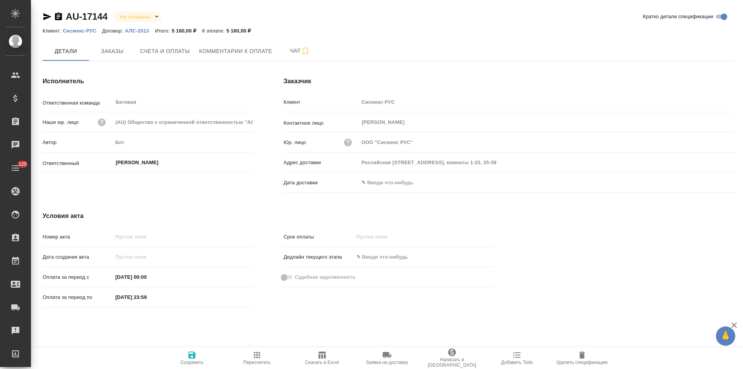
click at [80, 29] on p "Сисмекс-РУС" at bounding box center [82, 31] width 39 height 6
click at [144, 31] on p "АЛС-2013" at bounding box center [140, 31] width 30 height 6
click at [60, 18] on icon "button" at bounding box center [58, 16] width 7 height 8
click at [155, 54] on span "Счета и оплаты" at bounding box center [165, 51] width 50 height 10
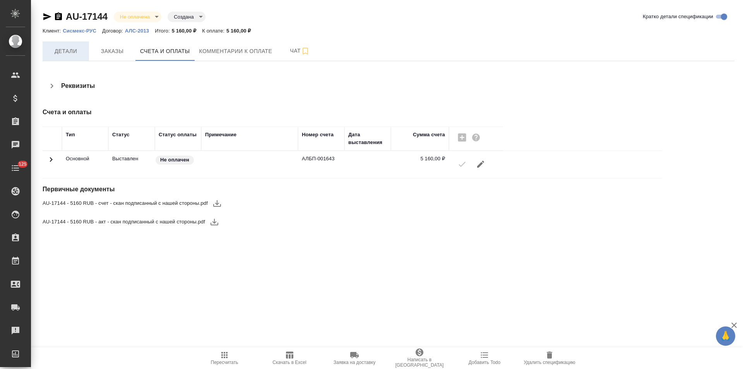
click at [70, 53] on span "Детали" at bounding box center [65, 51] width 37 height 10
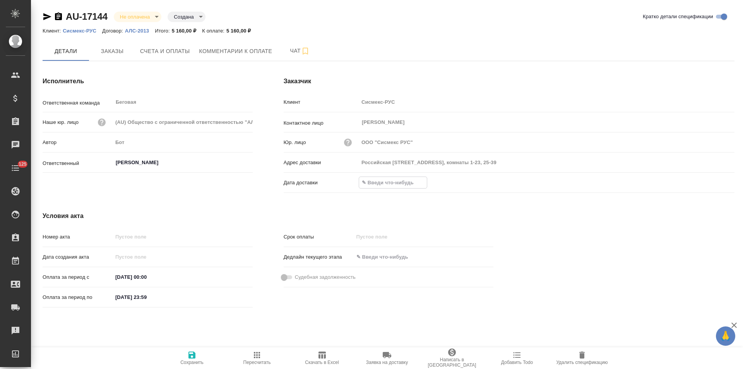
click at [401, 182] on input "text" at bounding box center [393, 182] width 68 height 11
click at [712, 182] on icon "button" at bounding box center [711, 182] width 7 height 8
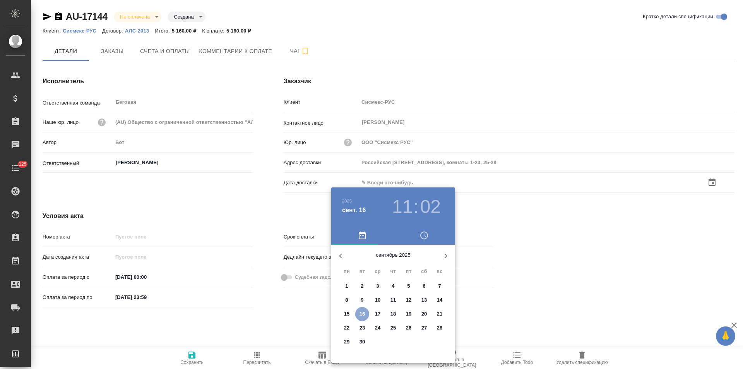
click at [362, 315] on p "16" at bounding box center [362, 314] width 6 height 8
type input "16.09.2025 11:02"
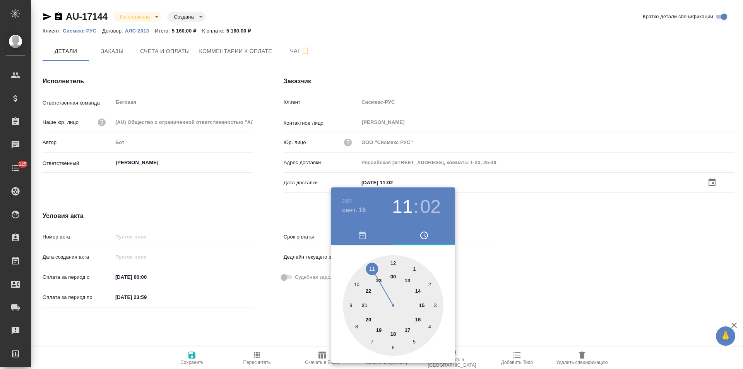
click at [281, 317] on div at bounding box center [371, 184] width 743 height 369
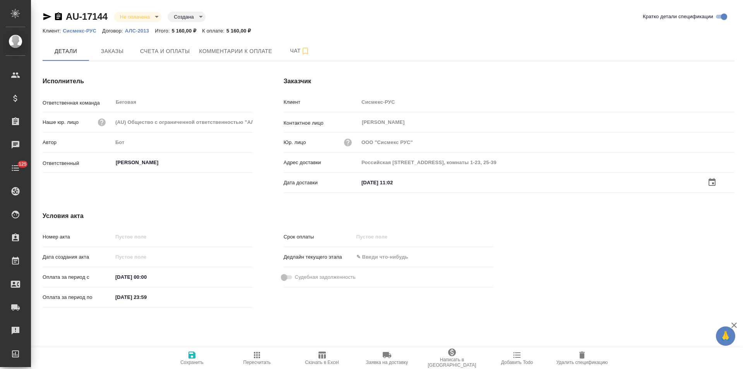
click at [189, 356] on icon "button" at bounding box center [191, 354] width 7 height 7
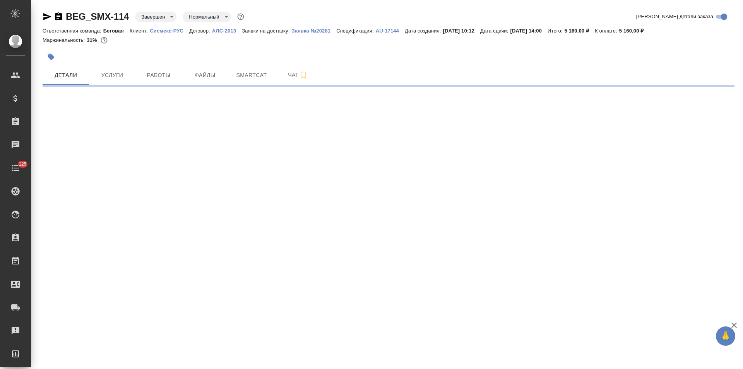
select select "RU"
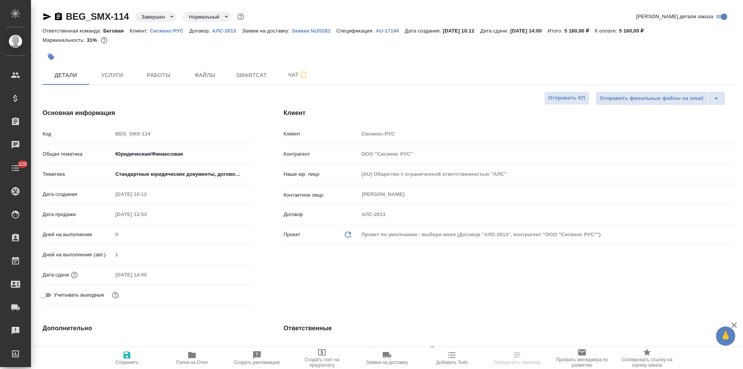
type textarea "x"
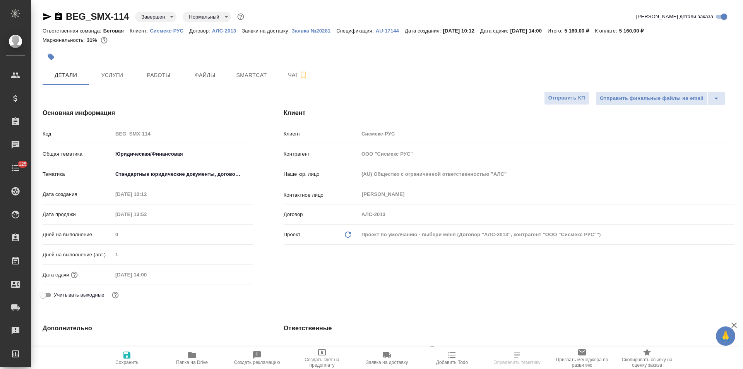
type textarea "x"
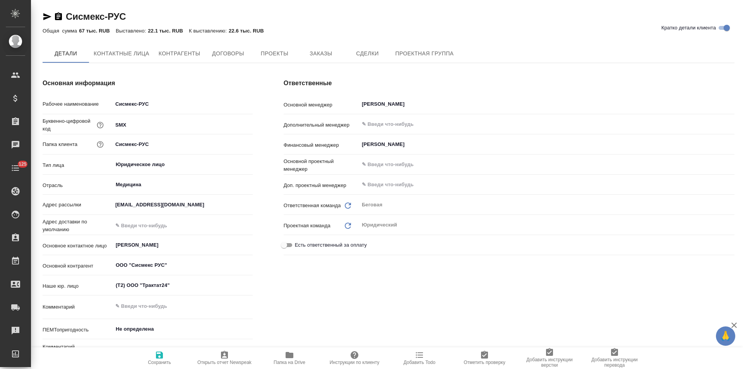
type textarea "x"
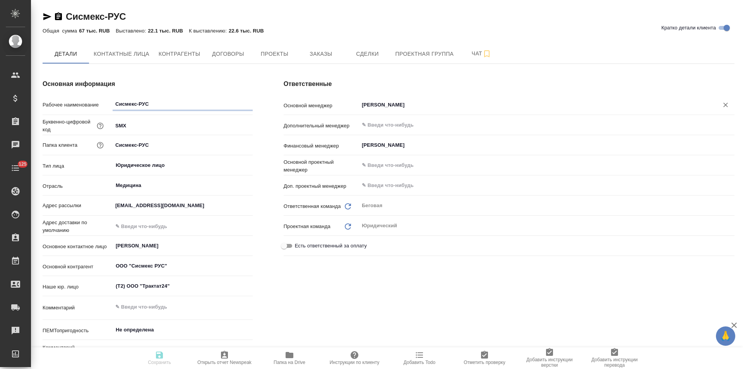
type textarea "x"
click at [385, 105] on input "[PERSON_NAME]" at bounding box center [533, 104] width 345 height 9
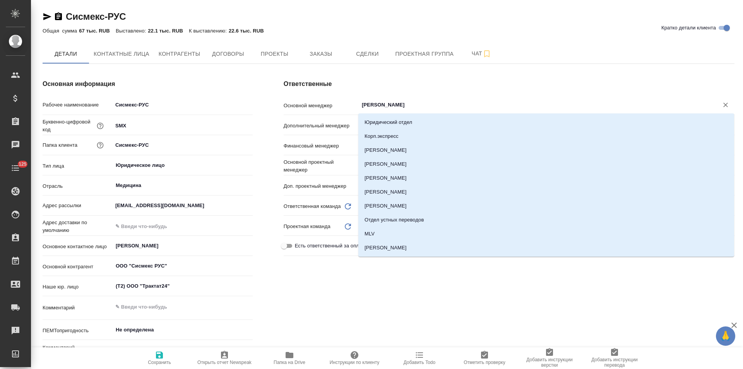
type input "[PERSON_NAME]"
type textarea "x"
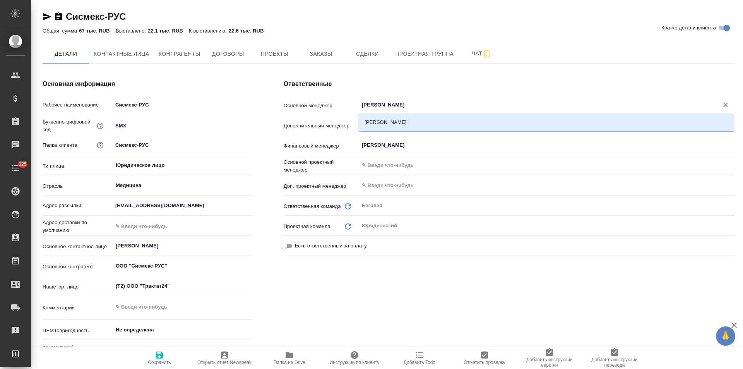
type input "[PERSON_NAME]"
click at [385, 124] on li "[PERSON_NAME]" at bounding box center [546, 122] width 376 height 14
type textarea "x"
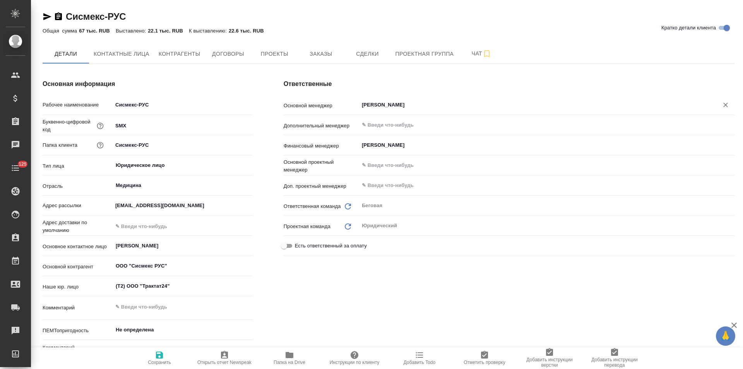
type input "[PERSON_NAME]"
click at [164, 360] on span "Сохранить" at bounding box center [159, 361] width 23 height 5
type textarea "x"
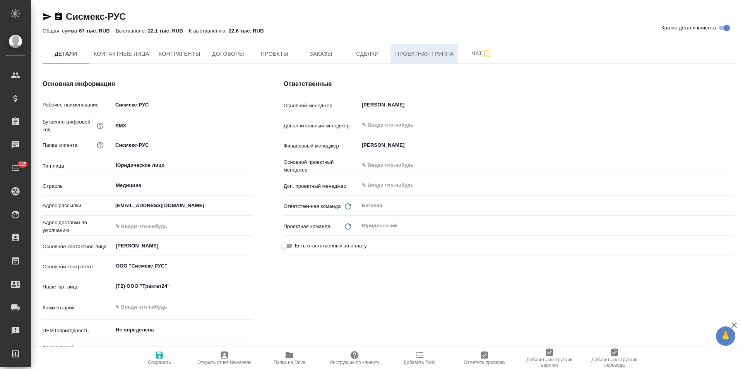
type textarea "x"
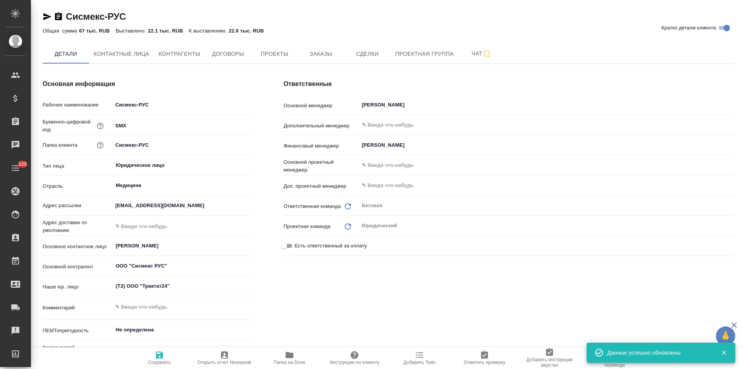
type textarea "x"
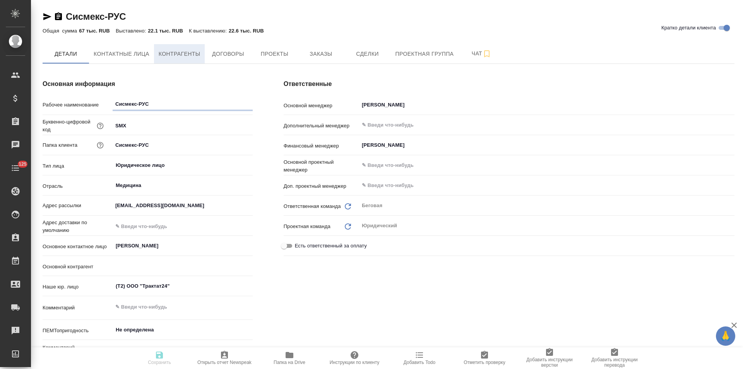
click at [187, 53] on span "Контрагенты" at bounding box center [180, 54] width 42 height 10
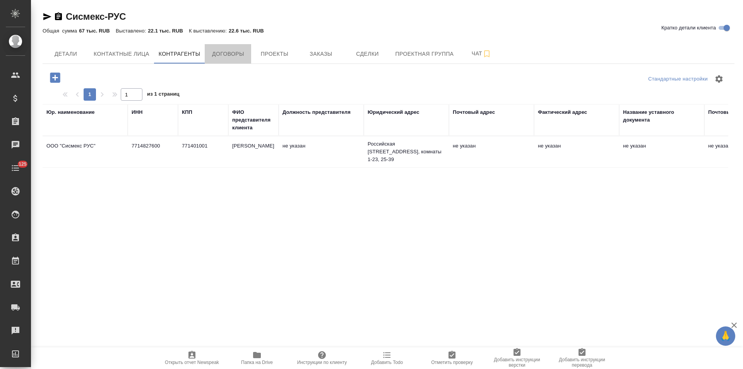
click at [224, 55] on span "Договоры" at bounding box center [227, 54] width 37 height 10
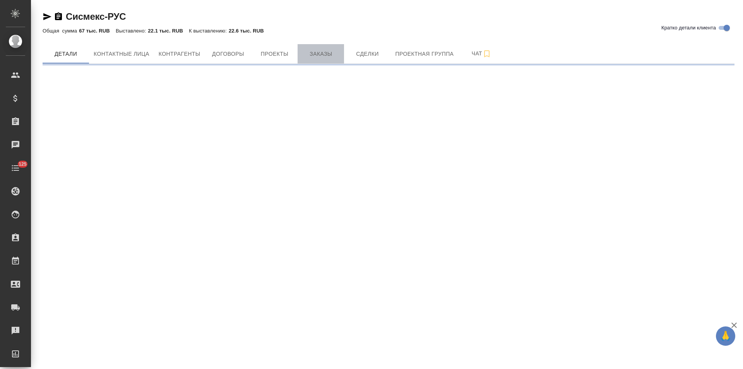
click at [329, 60] on button "Заказы" at bounding box center [321, 53] width 46 height 19
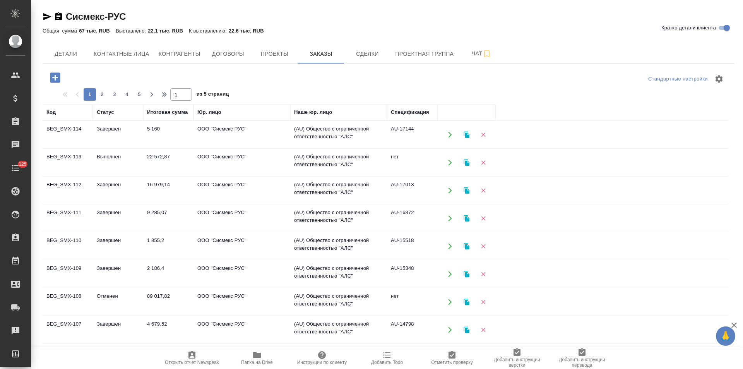
click at [398, 162] on td "нет" at bounding box center [412, 162] width 50 height 27
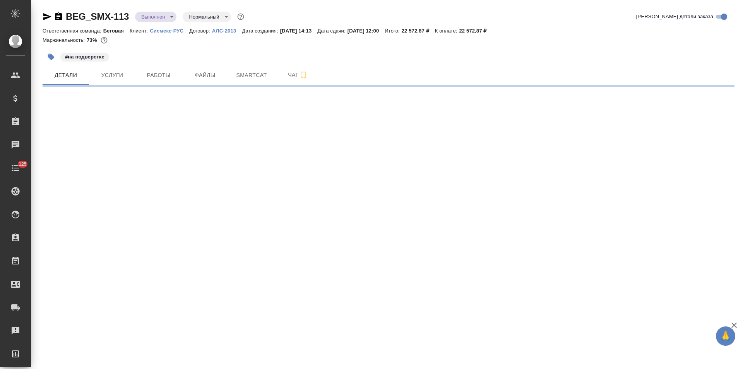
select select "RU"
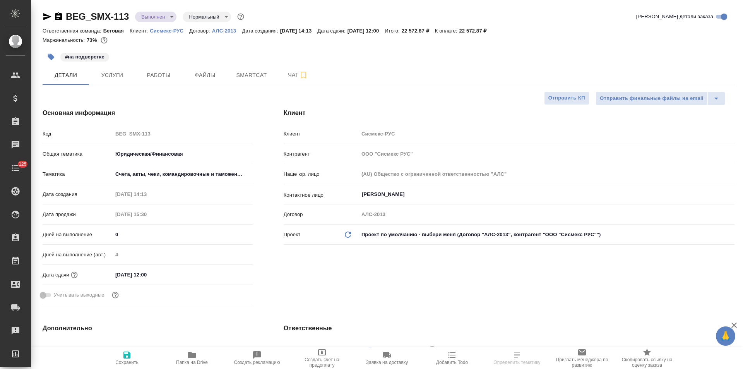
type textarea "x"
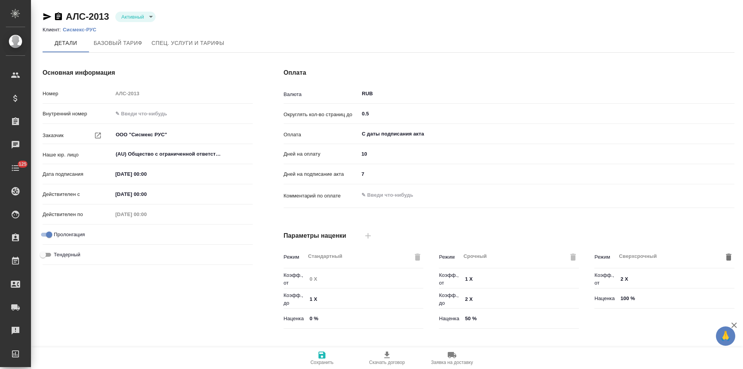
scroll to position [157, 0]
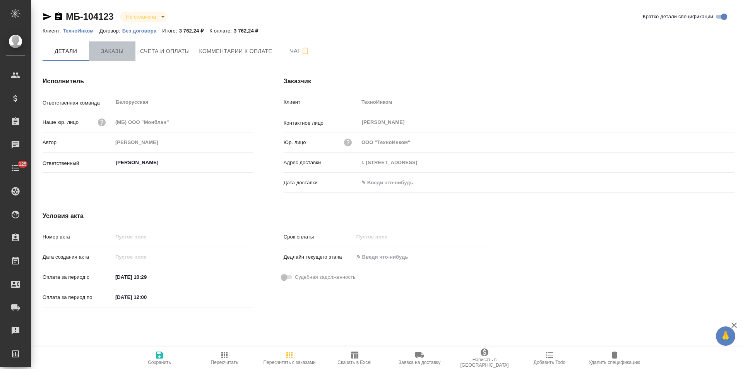
click at [117, 56] on span "Заказы" at bounding box center [112, 51] width 37 height 10
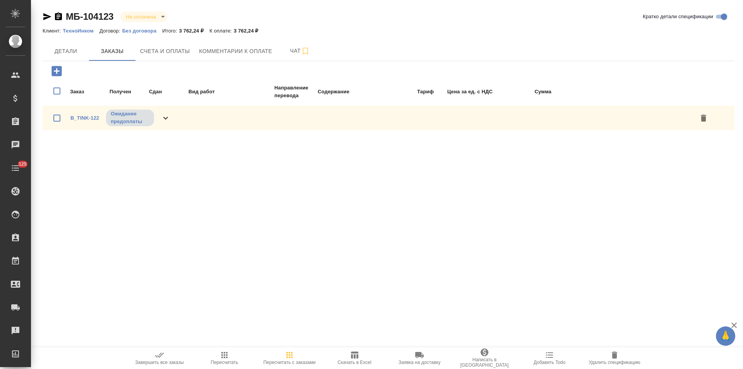
click at [151, 31] on p "Без договора" at bounding box center [142, 31] width 40 height 6
click at [74, 52] on span "Детали" at bounding box center [65, 51] width 37 height 10
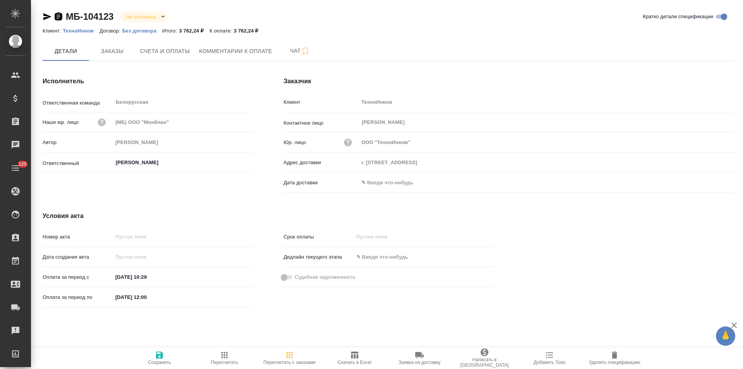
click at [57, 18] on icon "button" at bounding box center [58, 16] width 9 height 9
click at [166, 51] on span "Счета и оплаты" at bounding box center [165, 51] width 50 height 10
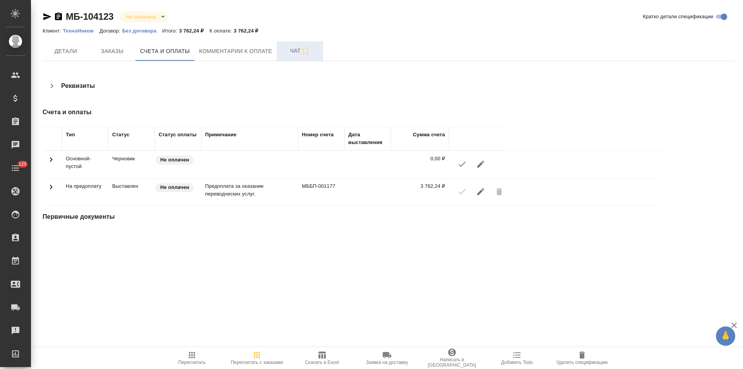
click at [287, 56] on button "Чат" at bounding box center [300, 50] width 46 height 19
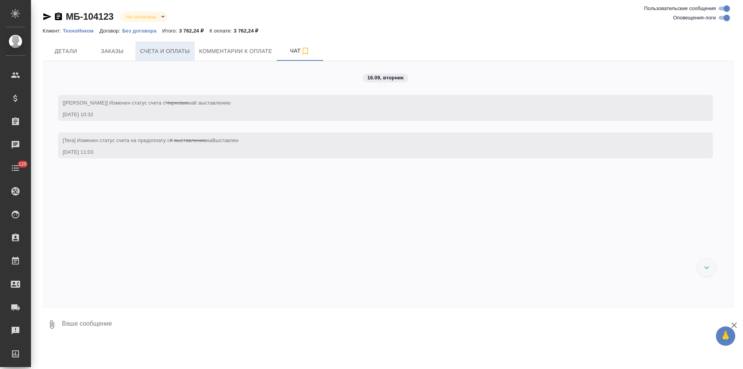
click at [176, 56] on button "Счета и оплаты" at bounding box center [164, 50] width 59 height 19
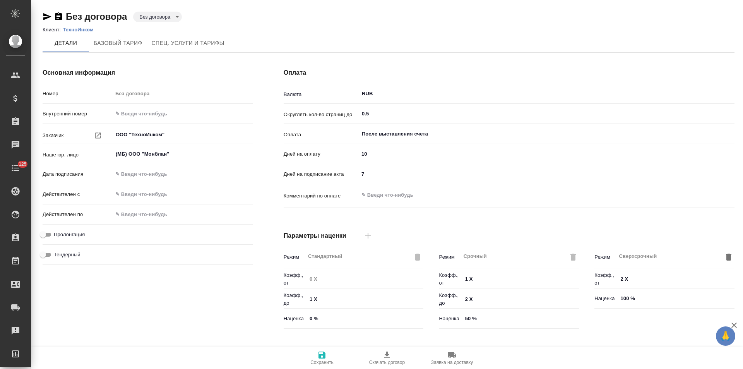
type input "Прайс_2025_филиалы"
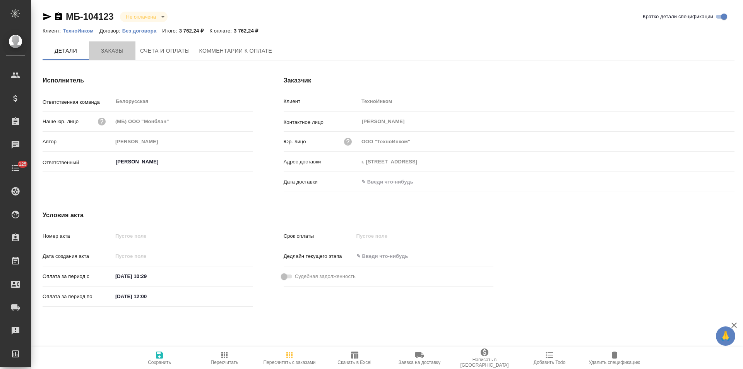
click at [116, 53] on span "Заказы" at bounding box center [112, 51] width 37 height 10
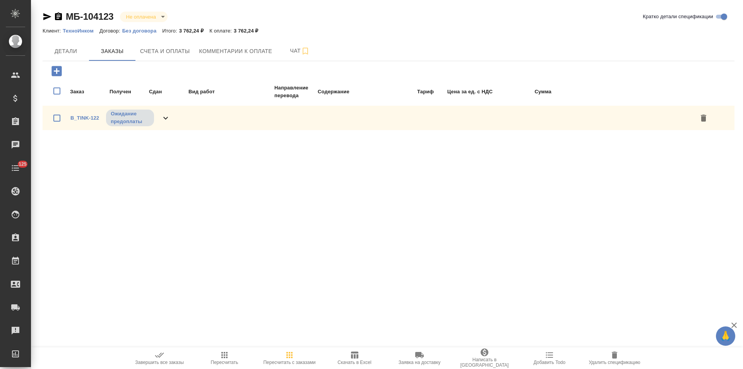
click at [168, 117] on icon at bounding box center [165, 117] width 9 height 9
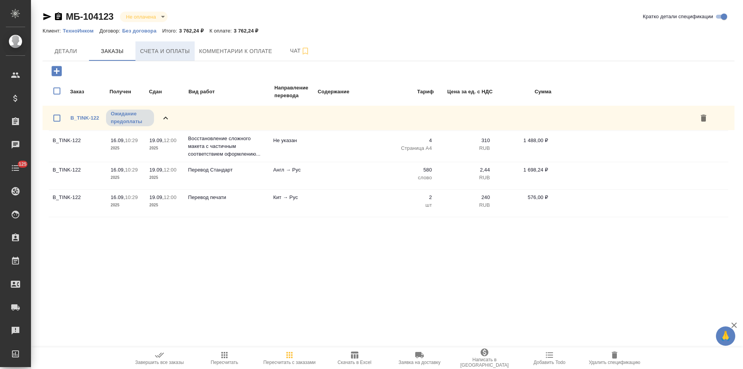
click at [179, 57] on button "Счета и оплаты" at bounding box center [164, 50] width 59 height 19
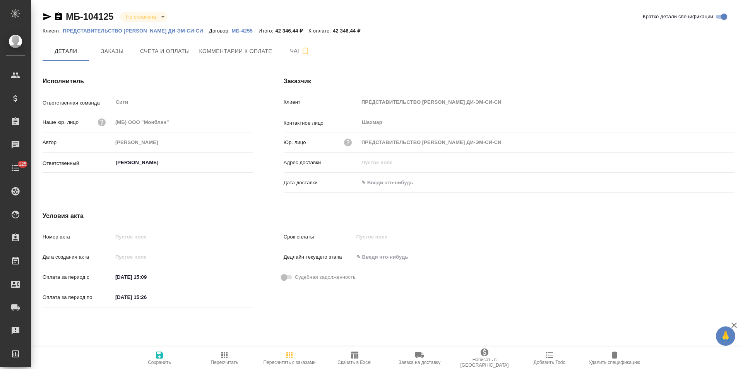
click at [251, 31] on p "МБ-4255" at bounding box center [245, 31] width 27 height 6
click at [60, 17] on icon "button" at bounding box center [58, 16] width 9 height 9
click at [161, 50] on span "Счета и оплаты" at bounding box center [165, 51] width 50 height 10
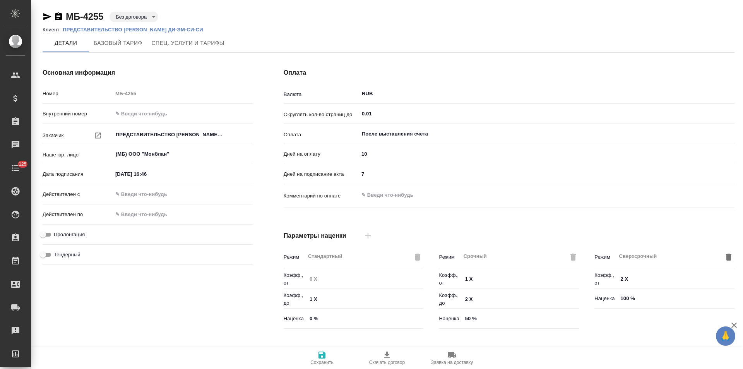
type input "Базовый ТП 2025"
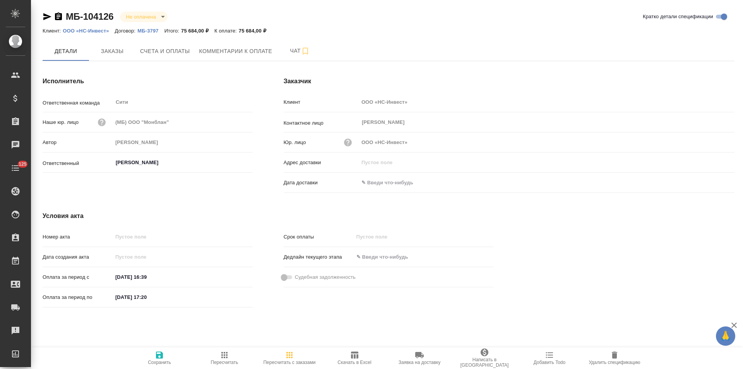
click at [99, 31] on p "ООО «НС-Инвест»" at bounding box center [89, 31] width 52 height 6
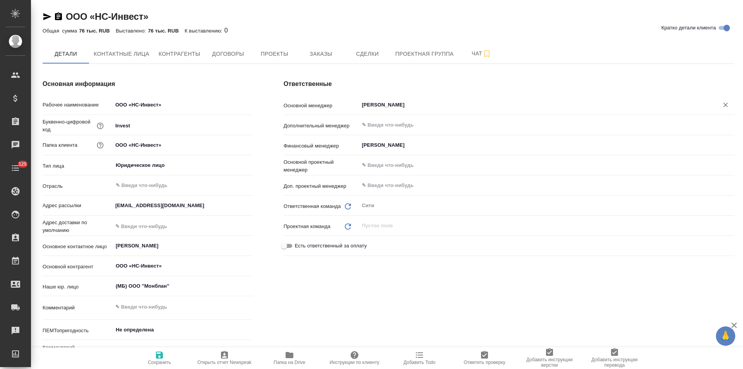
type textarea "x"
click at [392, 104] on input "[PERSON_NAME]" at bounding box center [533, 104] width 345 height 9
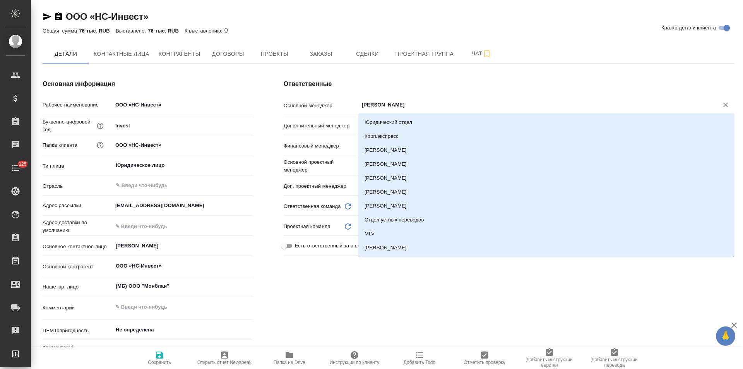
type textarea "x"
type input "зай"
type textarea "x"
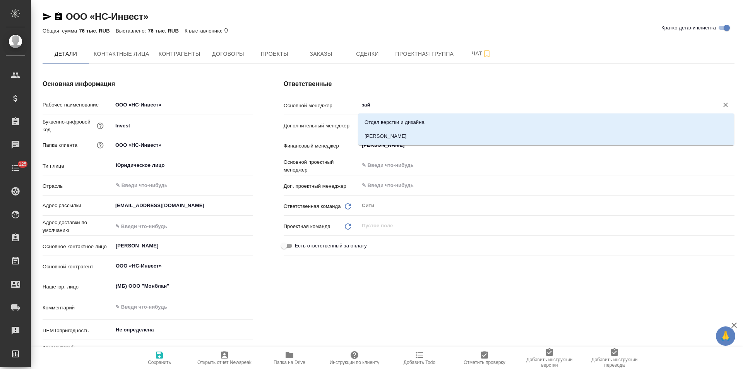
type textarea "x"
type input "зайц"
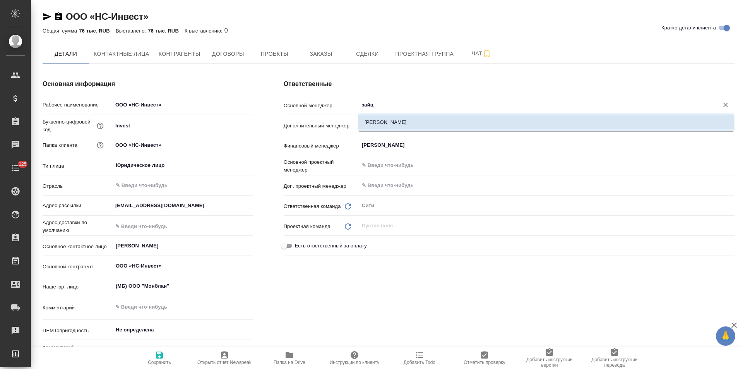
click at [397, 126] on li "[PERSON_NAME]" at bounding box center [546, 122] width 376 height 14
type textarea "x"
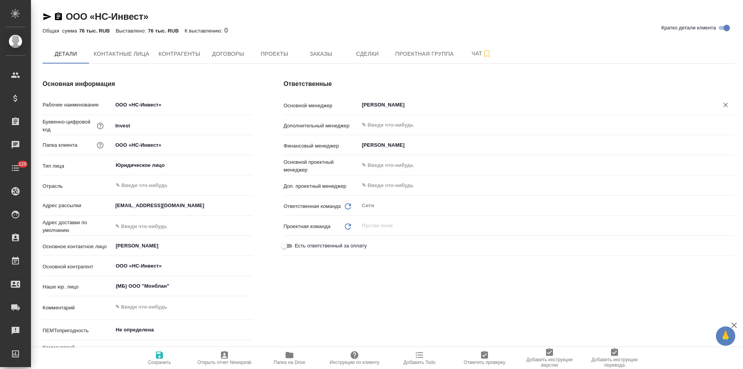
type input "[PERSON_NAME]"
click at [167, 360] on span "Сохранить" at bounding box center [159, 361] width 23 height 5
type textarea "x"
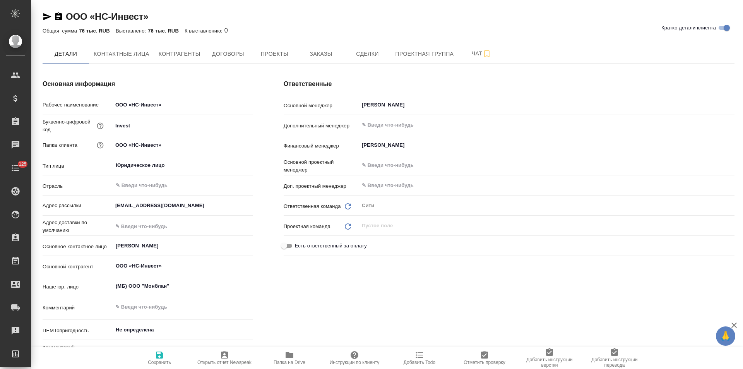
type textarea "x"
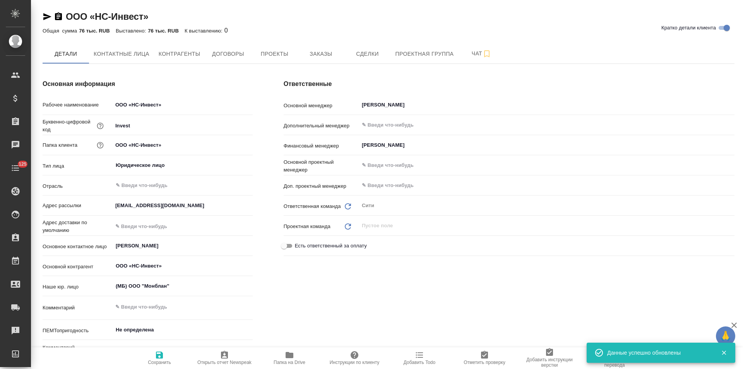
type textarea "x"
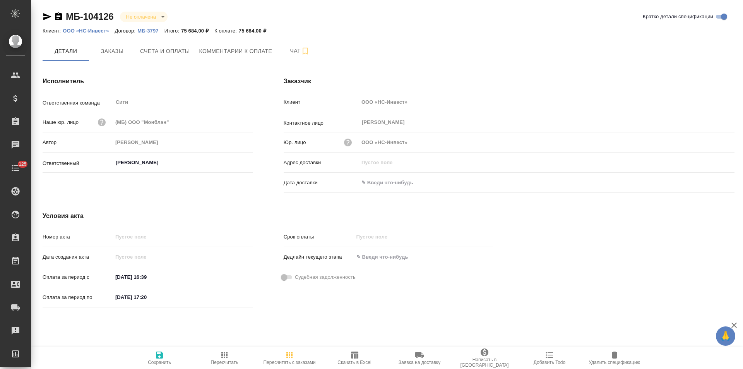
click at [263, 151] on div "Исполнитель Ответственная команда Сити ​ Наше юр. лицо (МБ) ООО "Монблан" Автор…" at bounding box center [147, 136] width 241 height 150
click at [121, 49] on span "Заказы" at bounding box center [112, 51] width 37 height 10
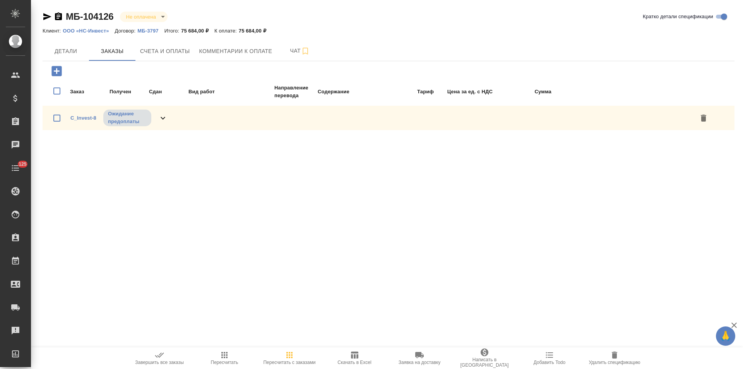
click at [164, 114] on icon at bounding box center [162, 117] width 9 height 9
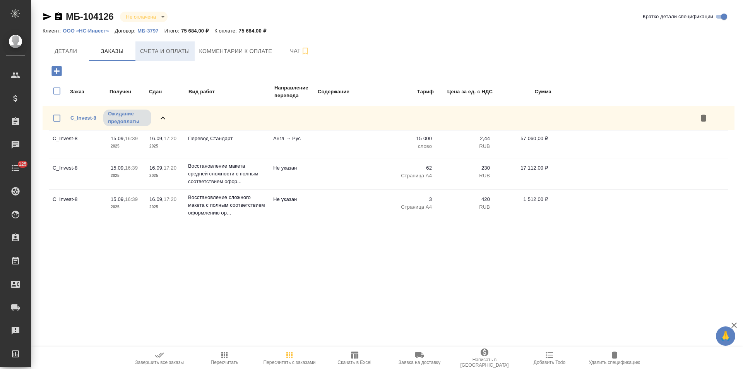
click at [176, 50] on span "Счета и оплаты" at bounding box center [165, 51] width 50 height 10
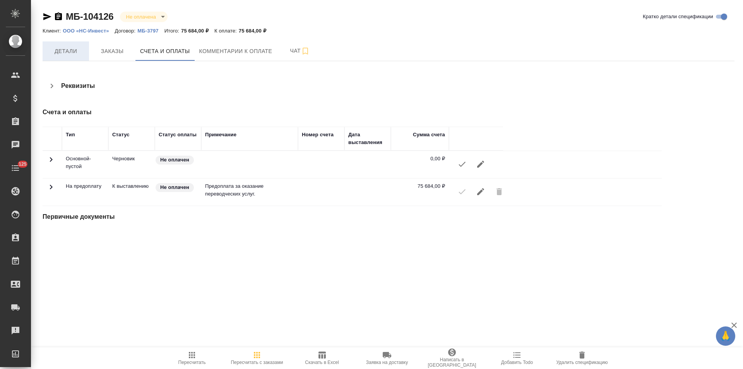
click at [63, 53] on span "Детали" at bounding box center [65, 51] width 37 height 10
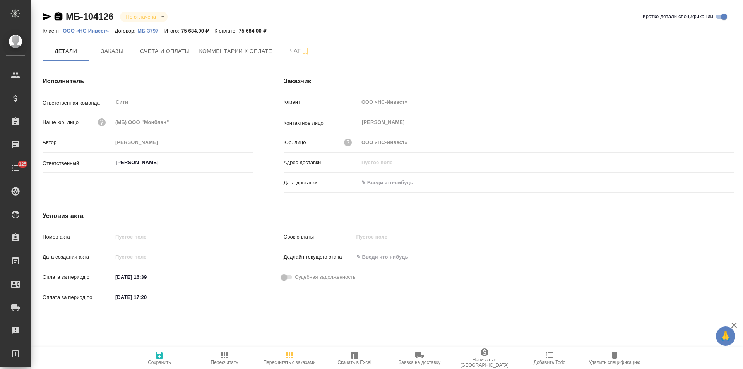
click at [59, 19] on icon "button" at bounding box center [58, 16] width 7 height 8
click at [142, 30] on p "МБ-3797" at bounding box center [150, 31] width 27 height 6
click at [168, 55] on span "Счета и оплаты" at bounding box center [165, 51] width 50 height 10
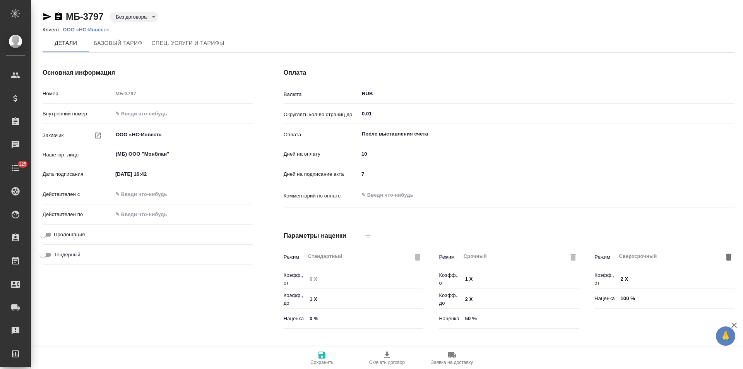
type input "Базовый ТП 2025"
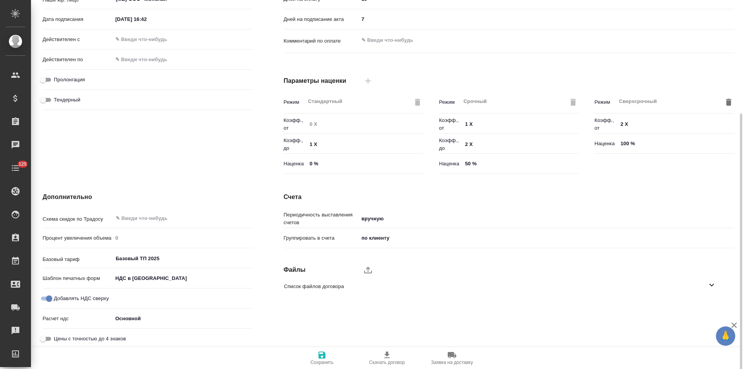
scroll to position [157, 0]
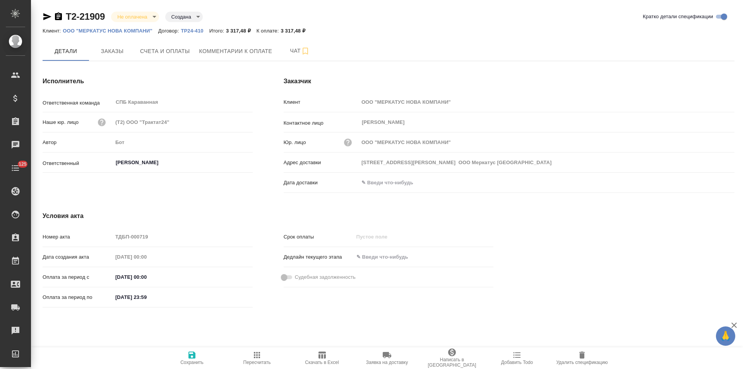
click at [58, 18] on icon "button" at bounding box center [58, 16] width 7 height 8
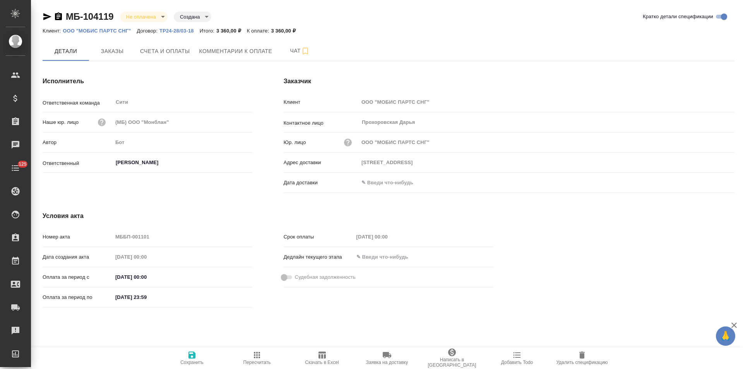
click at [60, 19] on icon "button" at bounding box center [58, 16] width 7 height 8
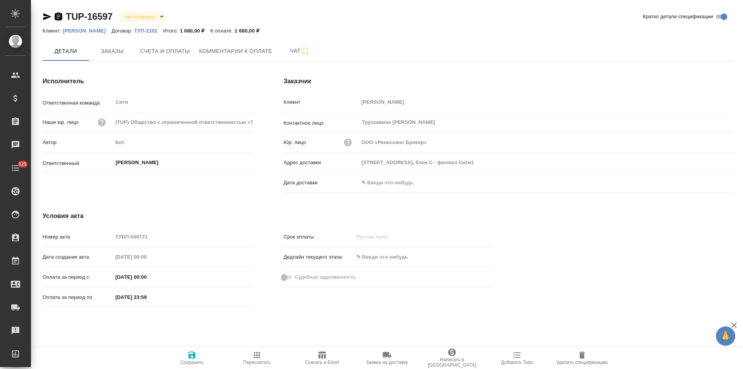
click at [57, 18] on icon "button" at bounding box center [58, 16] width 7 height 8
click at [58, 17] on icon "button" at bounding box center [58, 16] width 9 height 9
